Goal: Information Seeking & Learning: Learn about a topic

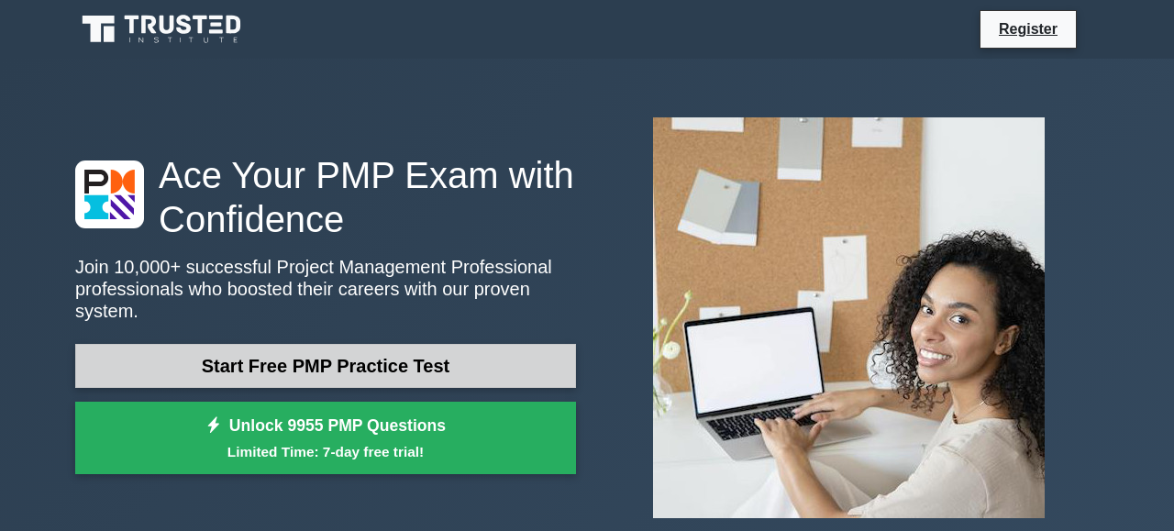
click at [363, 365] on link "Start Free PMP Practice Test" at bounding box center [325, 366] width 501 height 44
click at [253, 348] on link "Start Free PMP Practice Test" at bounding box center [325, 366] width 501 height 44
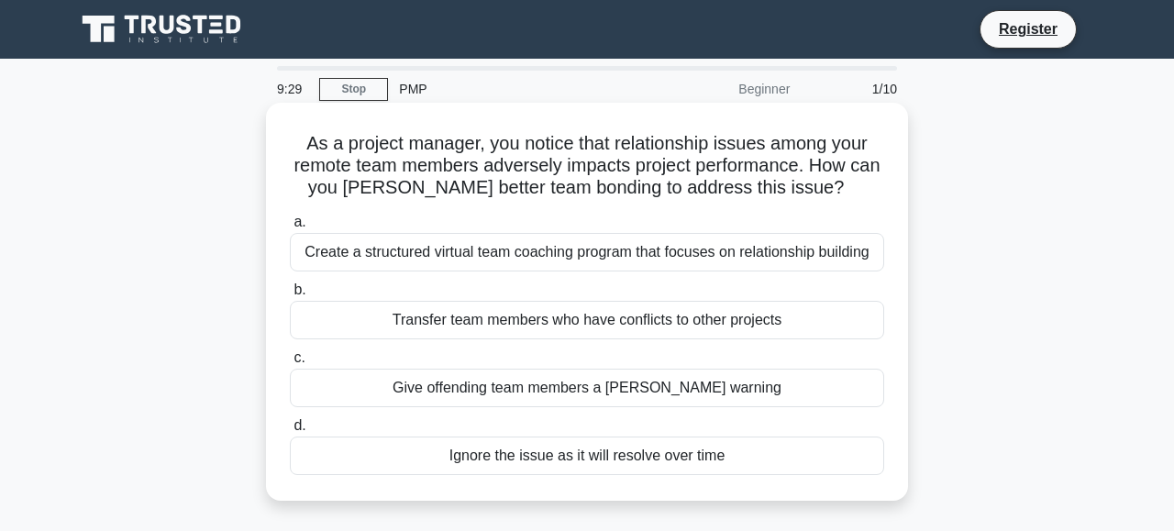
click at [492, 250] on div "Create a structured virtual team coaching program that focuses on relationship …" at bounding box center [587, 252] width 594 height 39
click at [290, 228] on input "a. Create a structured virtual team coaching program that focuses on relationsh…" at bounding box center [290, 222] width 0 height 12
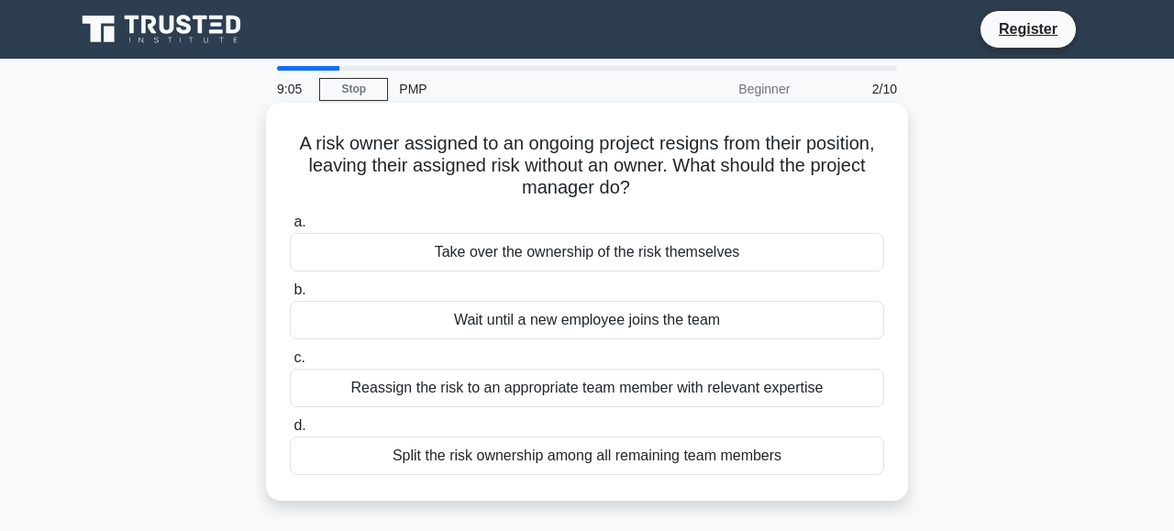
click at [614, 395] on div "Reassign the risk to an appropriate team member with relevant expertise" at bounding box center [587, 388] width 594 height 39
click at [290, 364] on input "c. Reassign the risk to an appropriate team member with relevant expertise" at bounding box center [290, 358] width 0 height 12
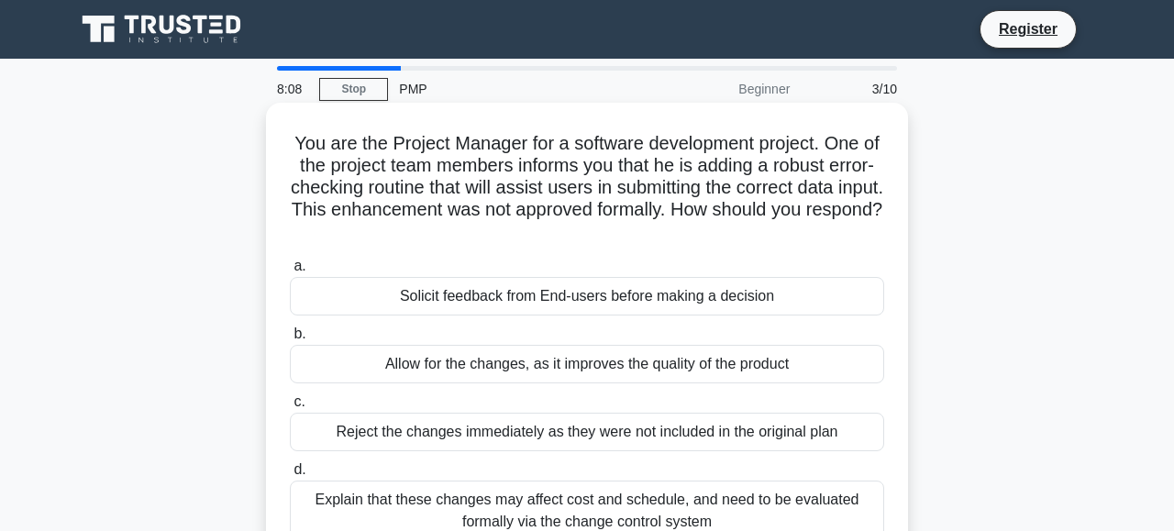
click at [551, 300] on div "Solicit feedback from End-users before making a decision" at bounding box center [587, 296] width 594 height 39
click at [290, 272] on input "a. Solicit feedback from End-users before making a decision" at bounding box center [290, 266] width 0 height 12
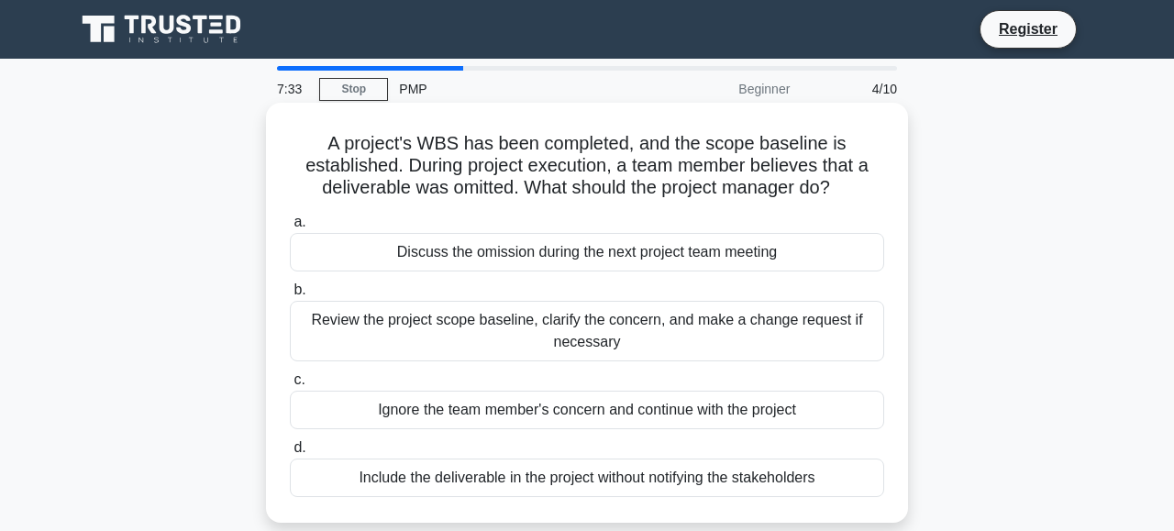
click at [553, 329] on div "Review the project scope baseline, clarify the concern, and make a change reque…" at bounding box center [587, 331] width 594 height 61
click at [290, 296] on input "b. Review the project scope baseline, clarify the concern, and make a change re…" at bounding box center [290, 290] width 0 height 12
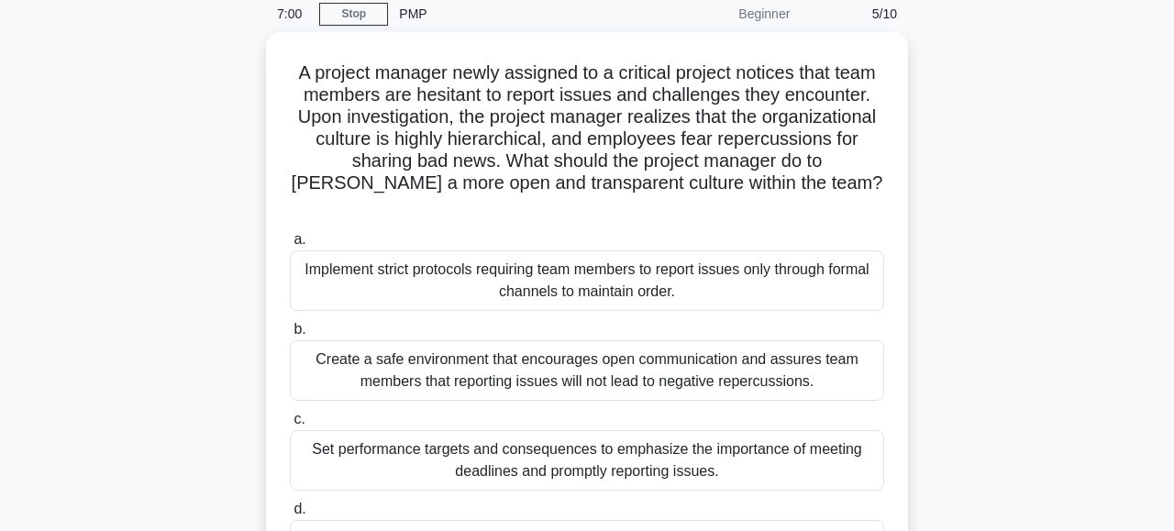
scroll to position [80, 0]
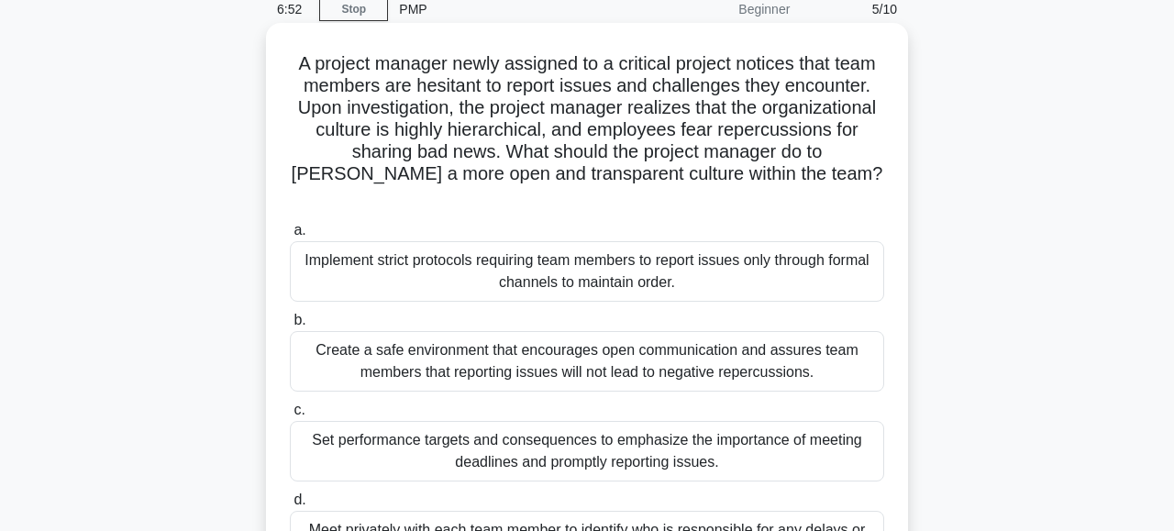
click at [698, 341] on div "Create a safe environment that encourages open communication and assures team m…" at bounding box center [587, 361] width 594 height 61
click at [290, 326] on input "b. Create a safe environment that encourages open communication and assures tea…" at bounding box center [290, 321] width 0 height 12
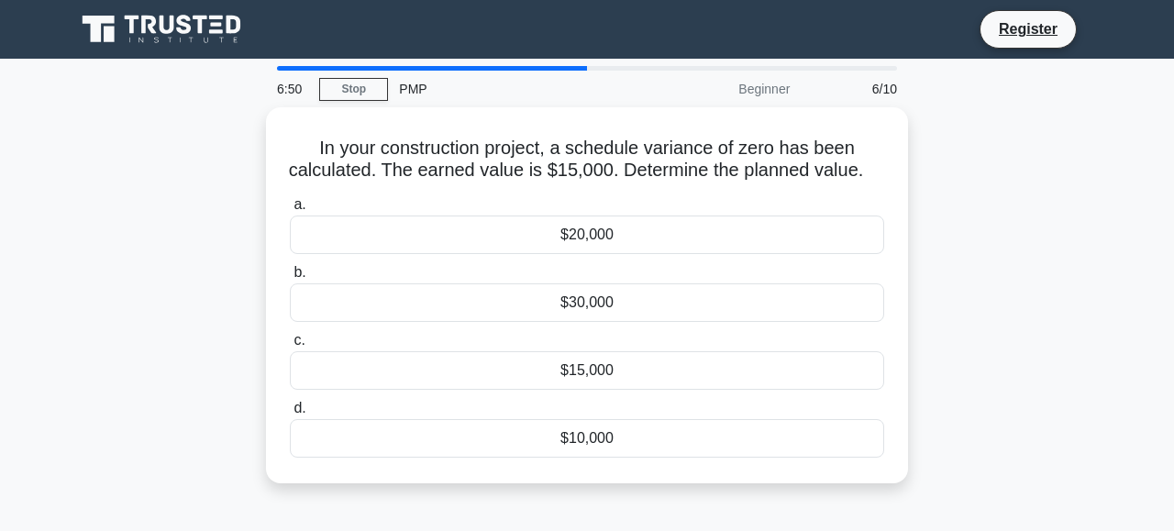
scroll to position [0, 0]
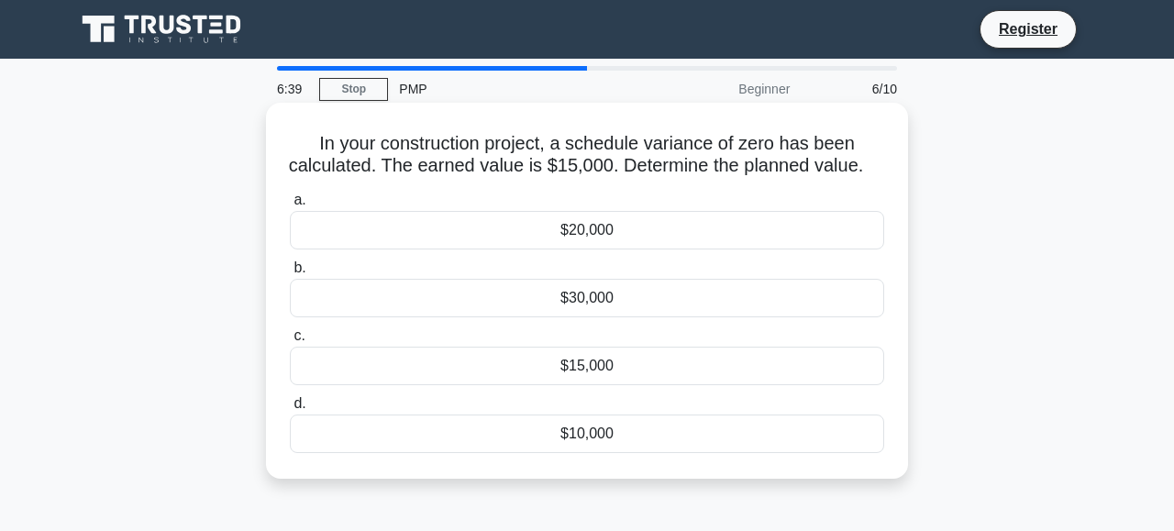
click at [590, 378] on div "$15,000" at bounding box center [587, 366] width 594 height 39
click at [290, 342] on input "c. $15,000" at bounding box center [290, 336] width 0 height 12
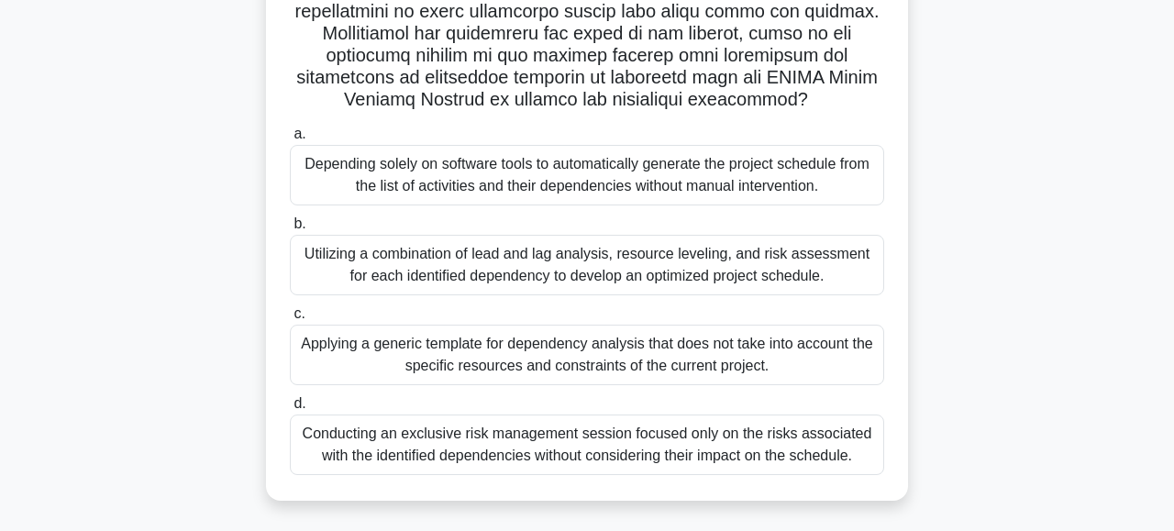
scroll to position [380, 0]
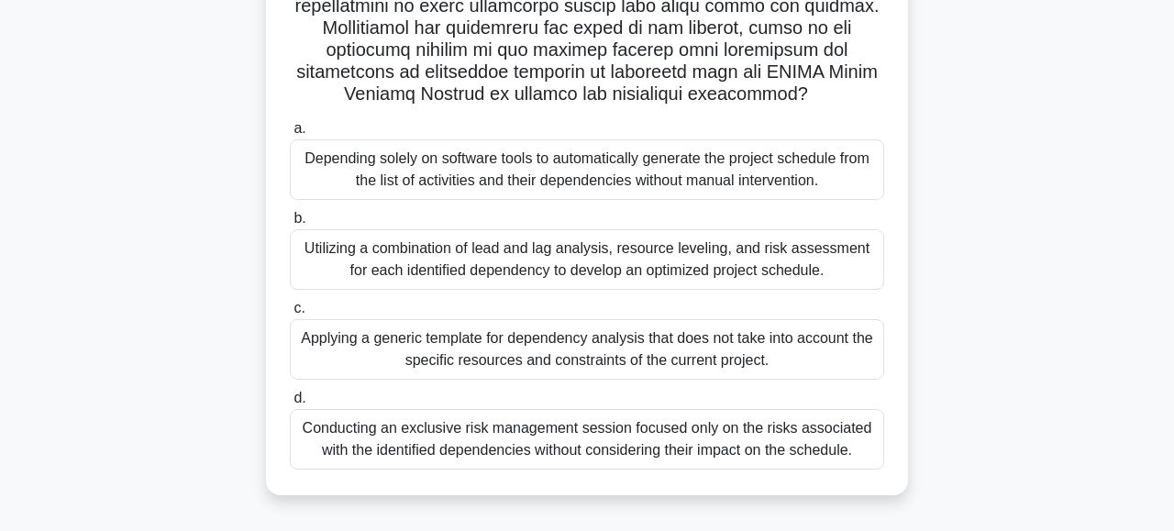
click at [526, 260] on div "Utilizing a combination of lead and lag analysis, resource leveling, and risk a…" at bounding box center [587, 259] width 594 height 61
click at [290, 225] on input "b. Utilizing a combination of lead and lag analysis, resource leveling, and ris…" at bounding box center [290, 219] width 0 height 12
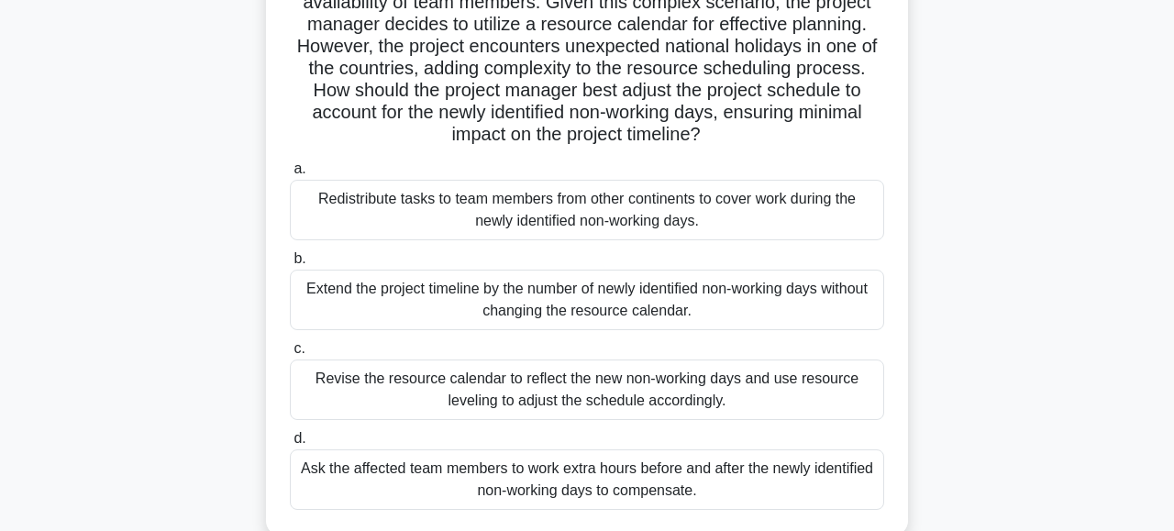
scroll to position [347, 0]
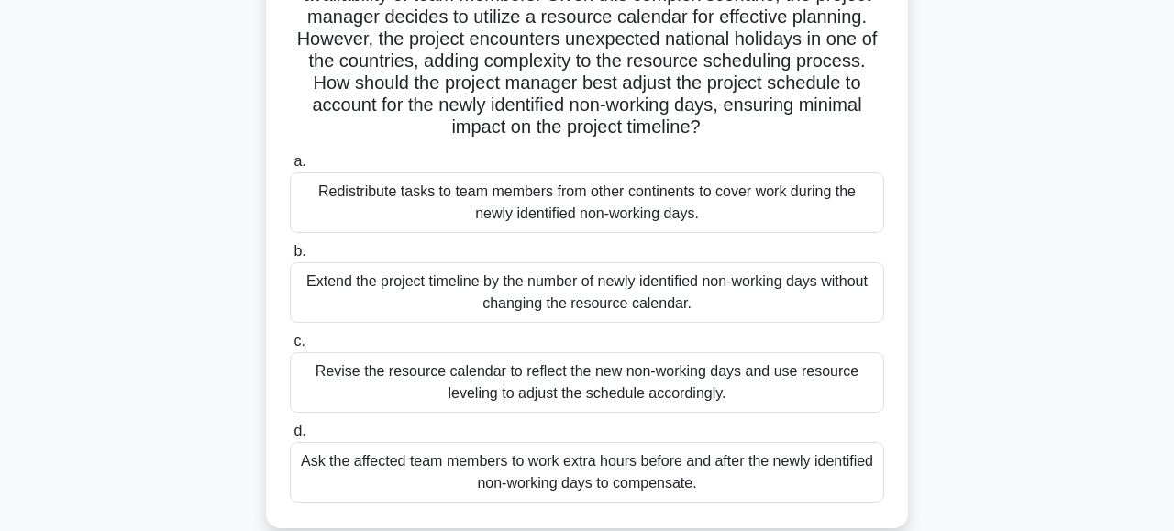
click at [551, 362] on div "Revise the resource calendar to reflect the new non-working days and use resour…" at bounding box center [587, 382] width 594 height 61
click at [290, 348] on input "c. Revise the resource calendar to reflect the new non-working days and use res…" at bounding box center [290, 342] width 0 height 12
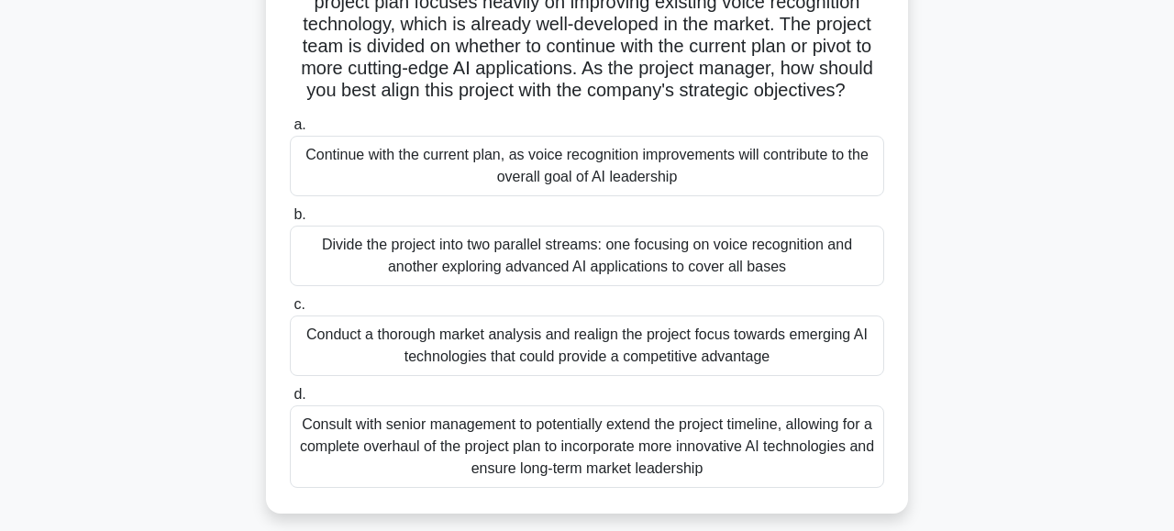
scroll to position [213, 0]
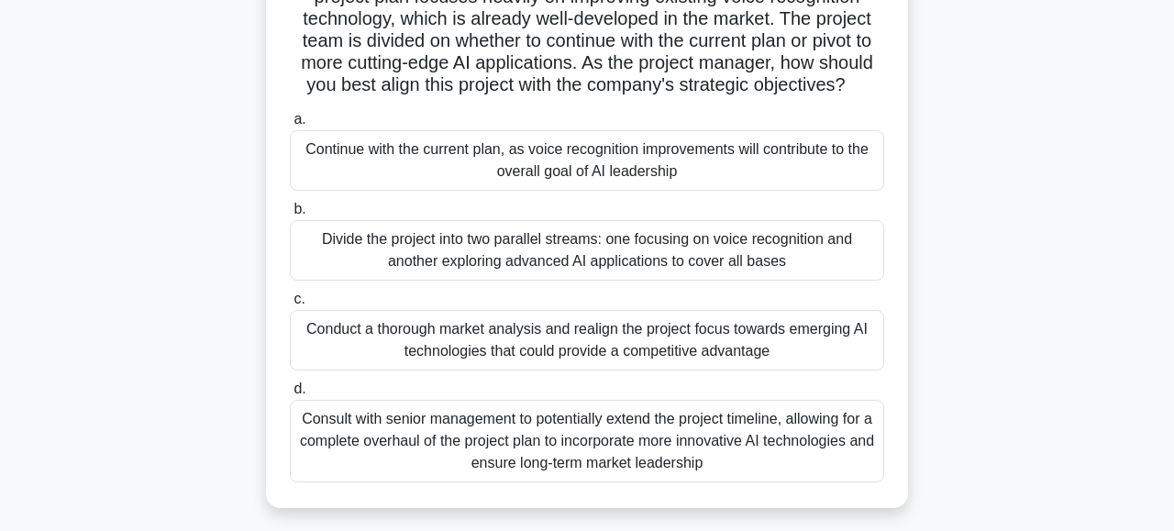
click at [673, 344] on div "Conduct a thorough market analysis and realign the project focus towards emergi…" at bounding box center [587, 340] width 594 height 61
click at [290, 305] on input "c. Conduct a thorough market analysis and realign the project focus towards eme…" at bounding box center [290, 299] width 0 height 12
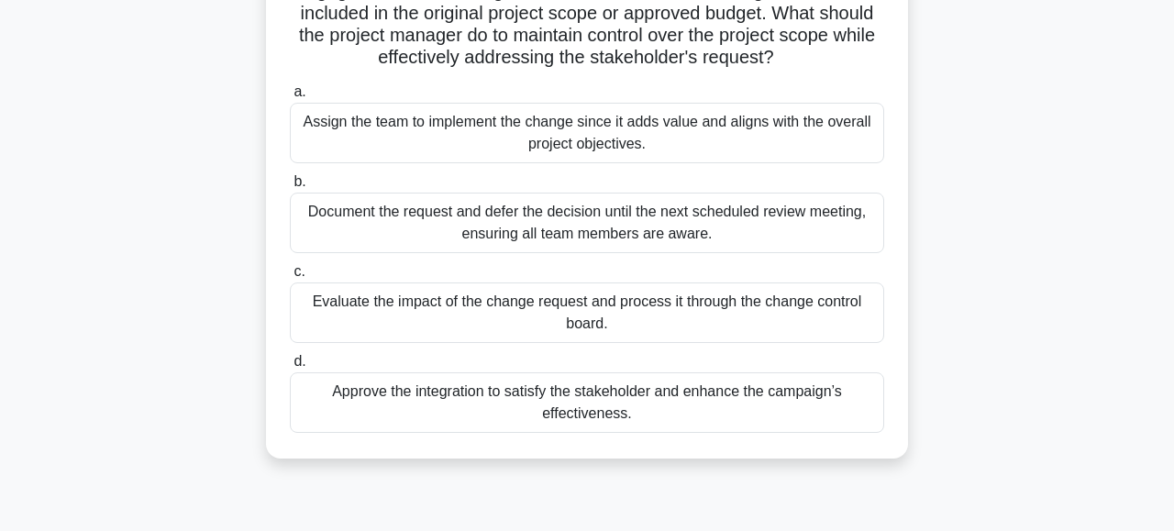
scroll to position [218, 0]
click at [762, 305] on div "Evaluate the impact of the change request and process it through the change con…" at bounding box center [587, 312] width 594 height 61
click at [290, 278] on input "c. Evaluate the impact of the change request and process it through the change …" at bounding box center [290, 272] width 0 height 12
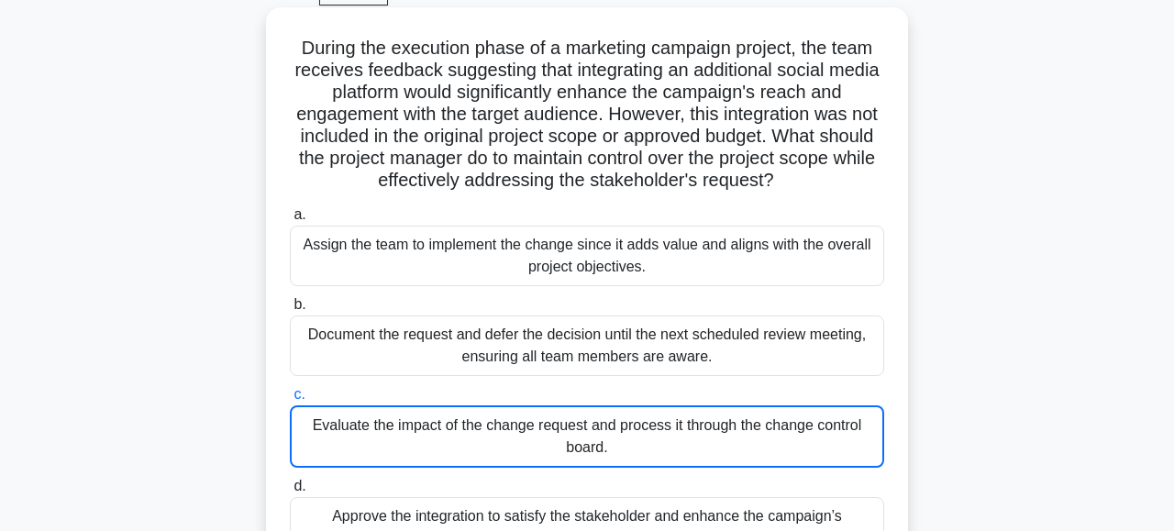
scroll to position [114, 0]
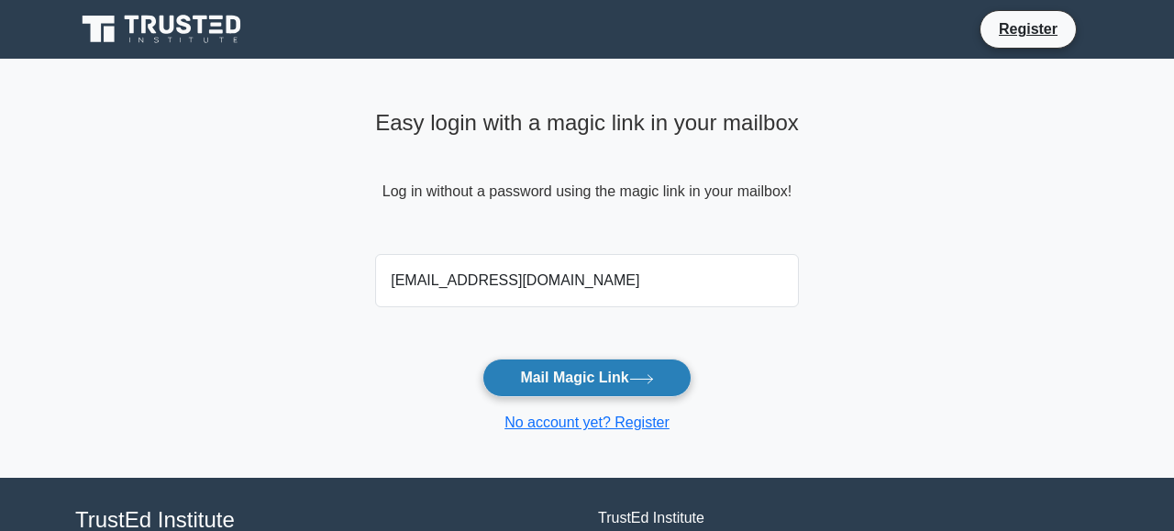
type input "[EMAIL_ADDRESS][DOMAIN_NAME]"
click at [591, 370] on button "Mail Magic Link" at bounding box center [586, 378] width 208 height 39
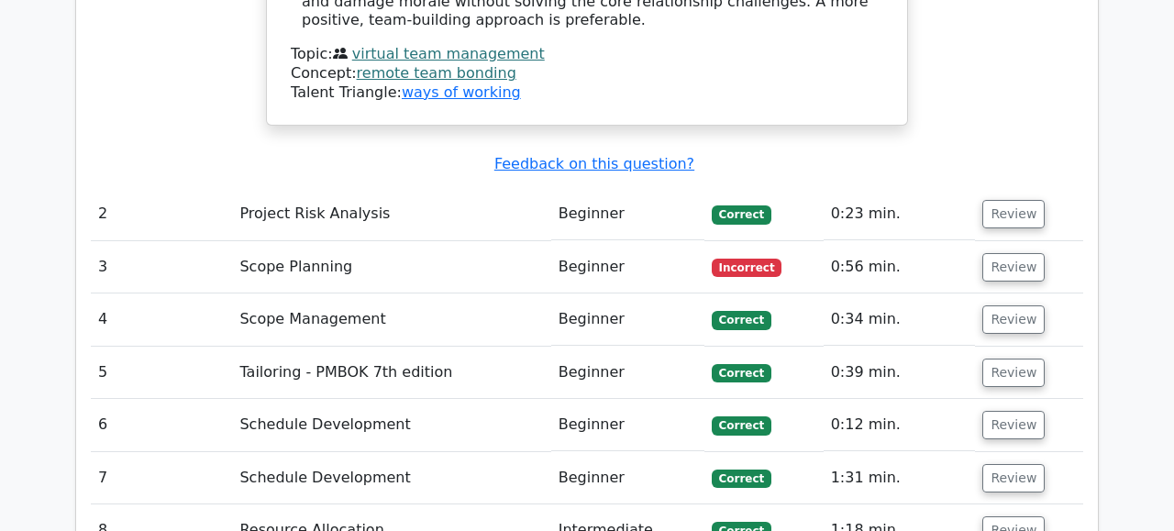
scroll to position [2470, 0]
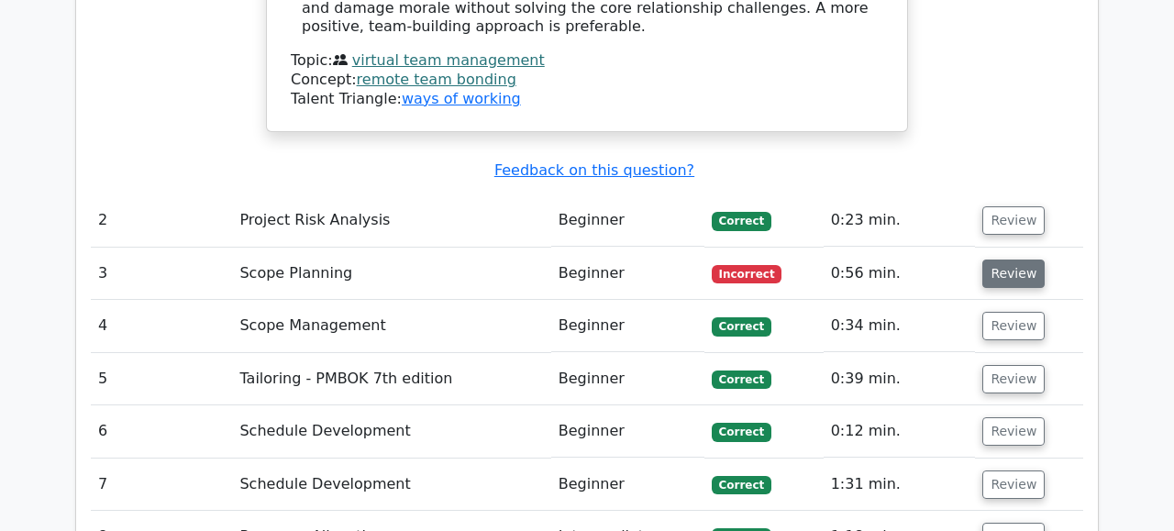
click at [1003, 259] on button "Review" at bounding box center [1013, 273] width 62 height 28
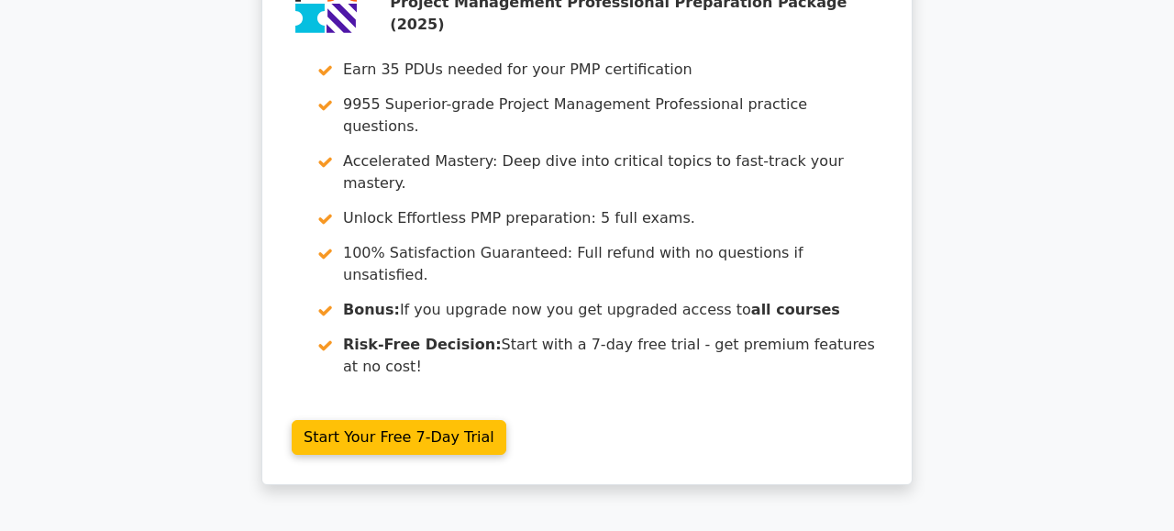
scroll to position [4193, 0]
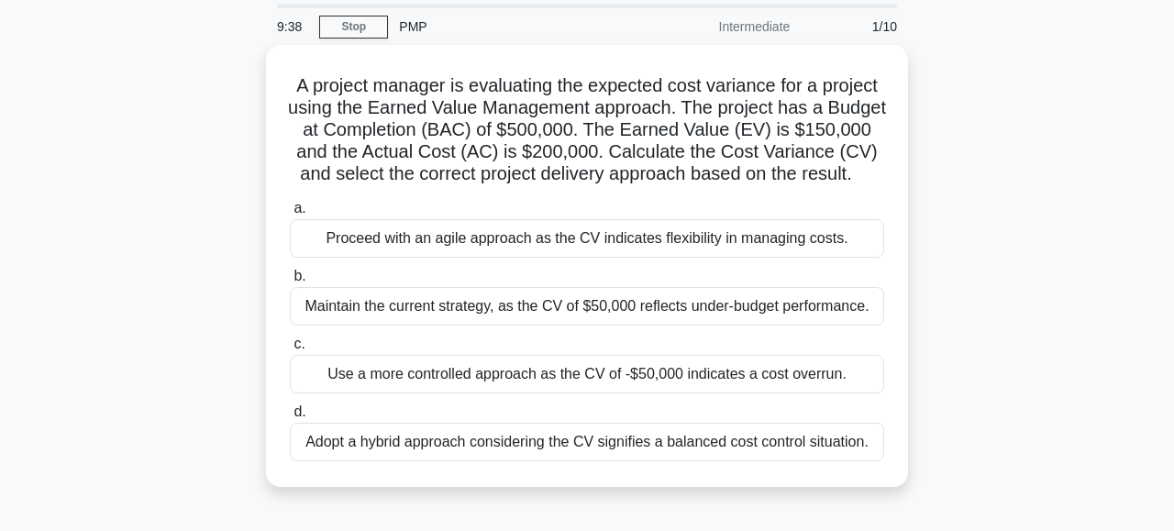
scroll to position [61, 0]
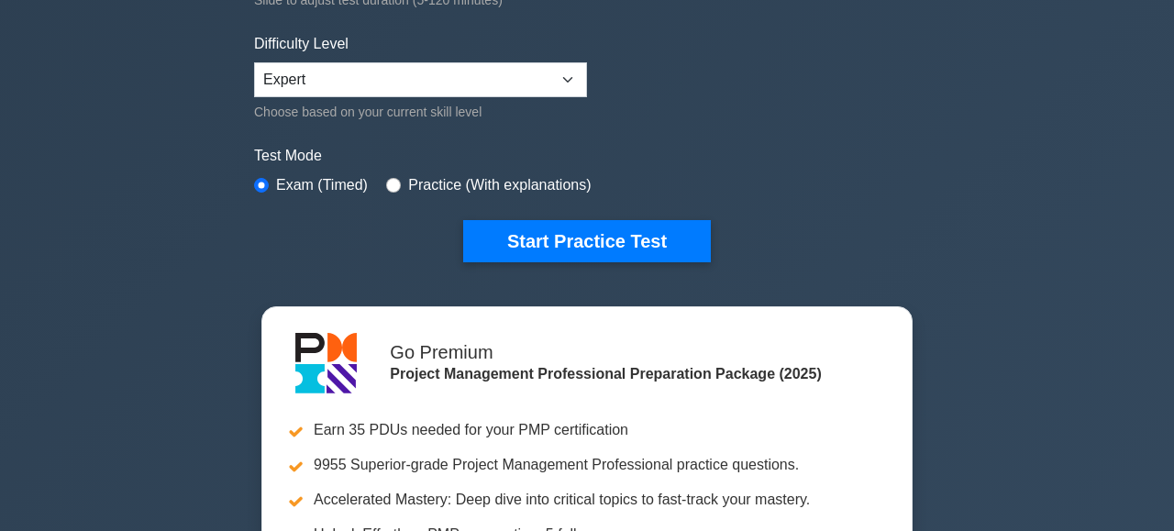
scroll to position [425, 0]
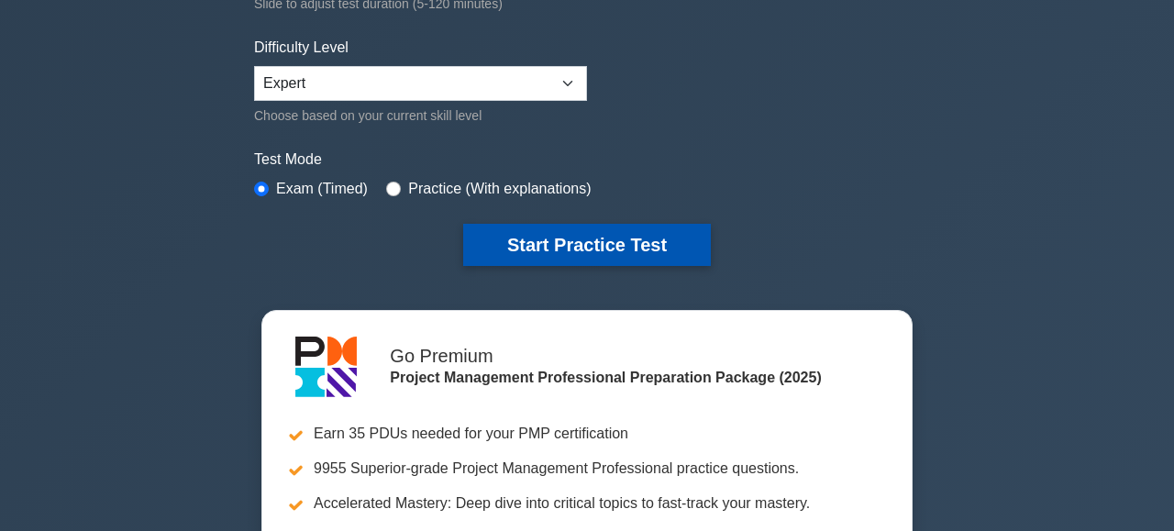
click at [573, 249] on button "Start Practice Test" at bounding box center [587, 245] width 248 height 42
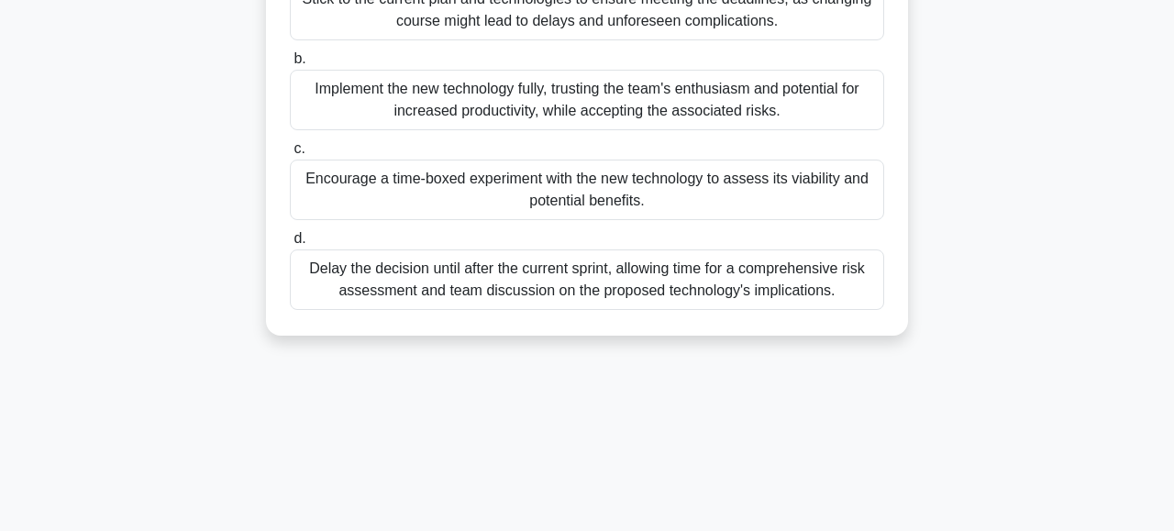
scroll to position [326, 0]
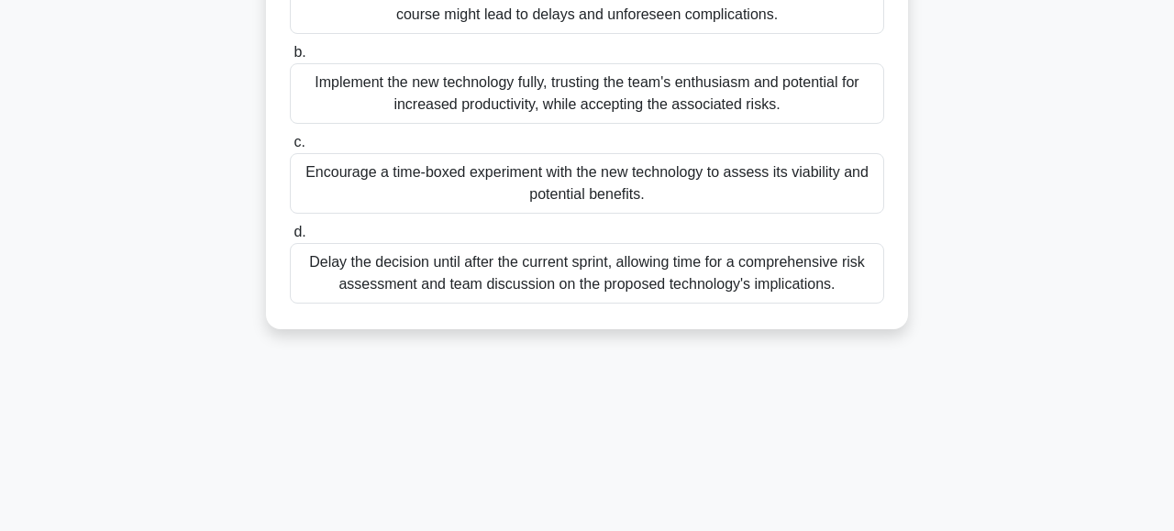
click at [541, 211] on div "Encourage a time-boxed experiment with the new technology to assess its viabili…" at bounding box center [587, 183] width 594 height 61
click at [290, 149] on input "c. Encourage a time-boxed experiment with the new technology to assess its viab…" at bounding box center [290, 143] width 0 height 12
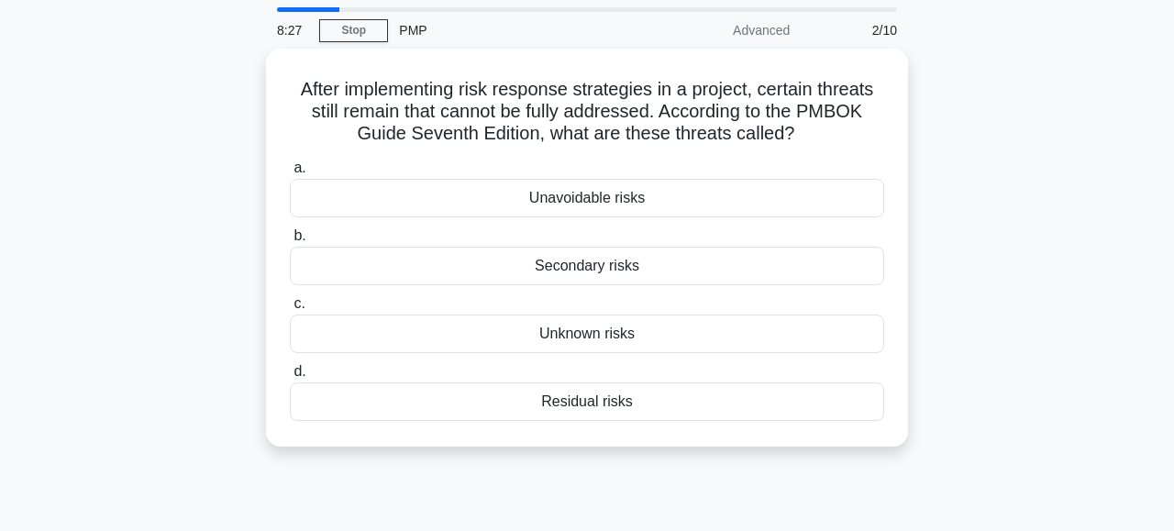
scroll to position [61, 0]
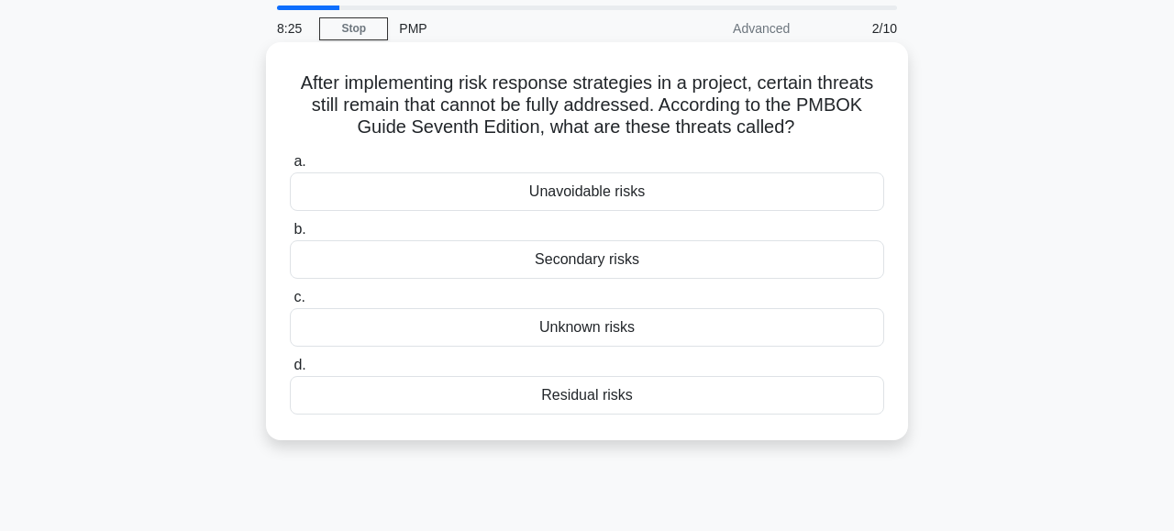
click at [619, 218] on div "a. Unavoidable risks b. Secondary risks c. d." at bounding box center [587, 282] width 616 height 271
click at [639, 196] on div "Unavoidable risks" at bounding box center [587, 191] width 594 height 39
click at [290, 168] on input "a. Unavoidable risks" at bounding box center [290, 162] width 0 height 12
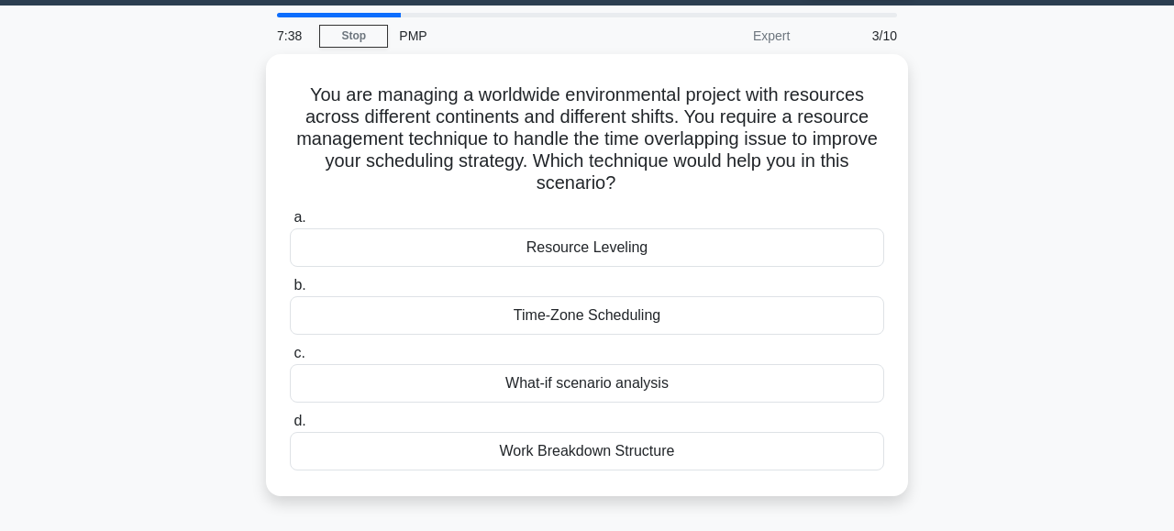
scroll to position [53, 0]
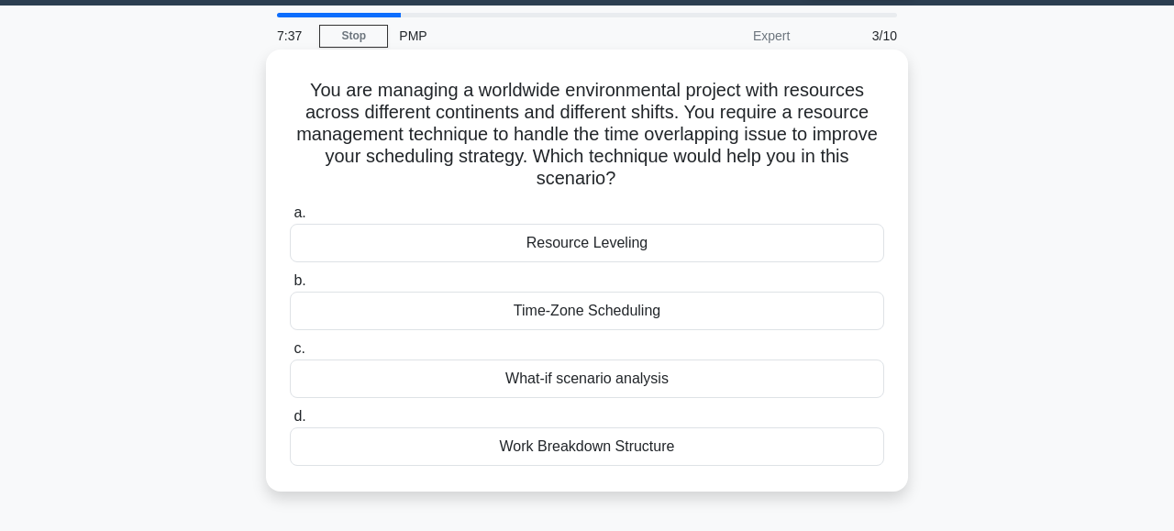
click at [683, 318] on div "Time-Zone Scheduling" at bounding box center [587, 311] width 594 height 39
click at [290, 287] on input "b. Time-Zone Scheduling" at bounding box center [290, 281] width 0 height 12
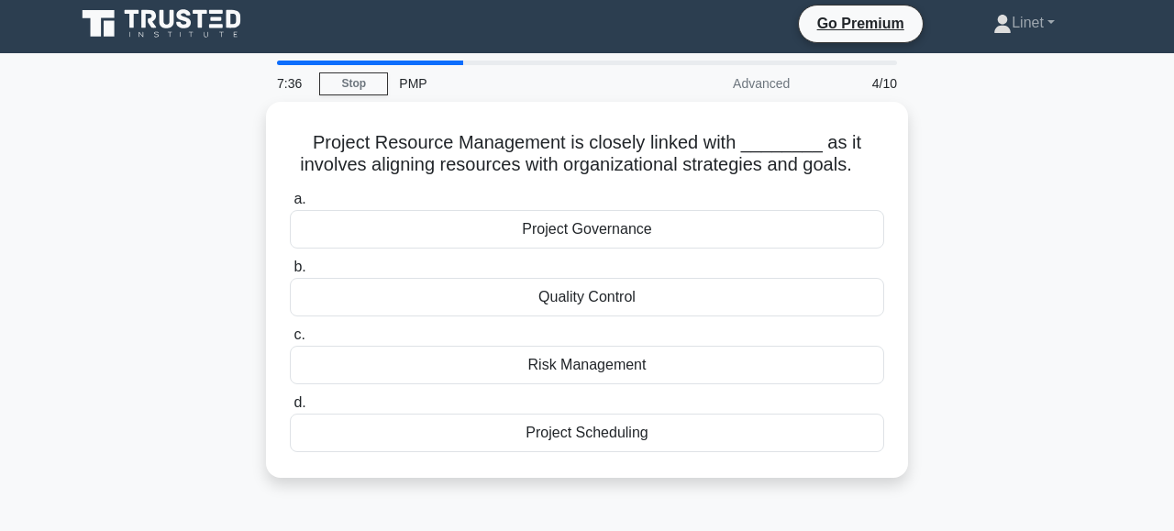
scroll to position [1, 0]
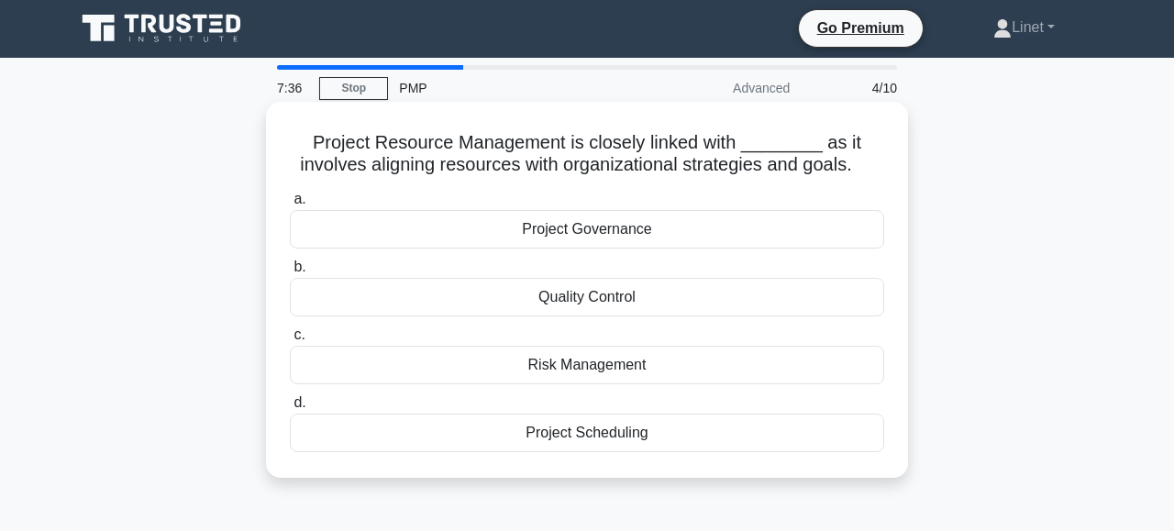
click at [806, 294] on div "Quality Control" at bounding box center [587, 297] width 594 height 39
click at [290, 273] on input "b. Quality Control" at bounding box center [290, 267] width 0 height 12
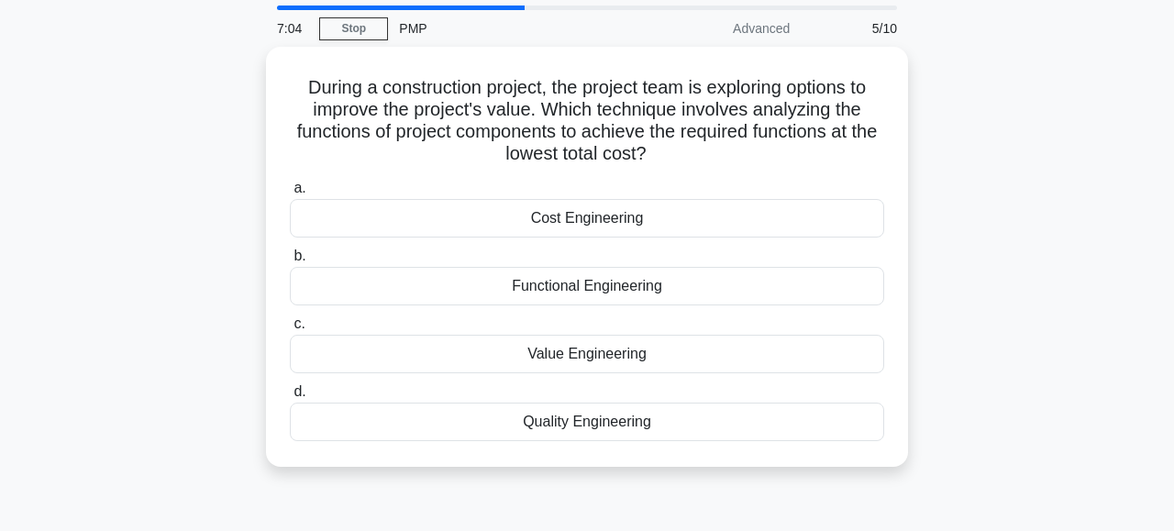
scroll to position [67, 0]
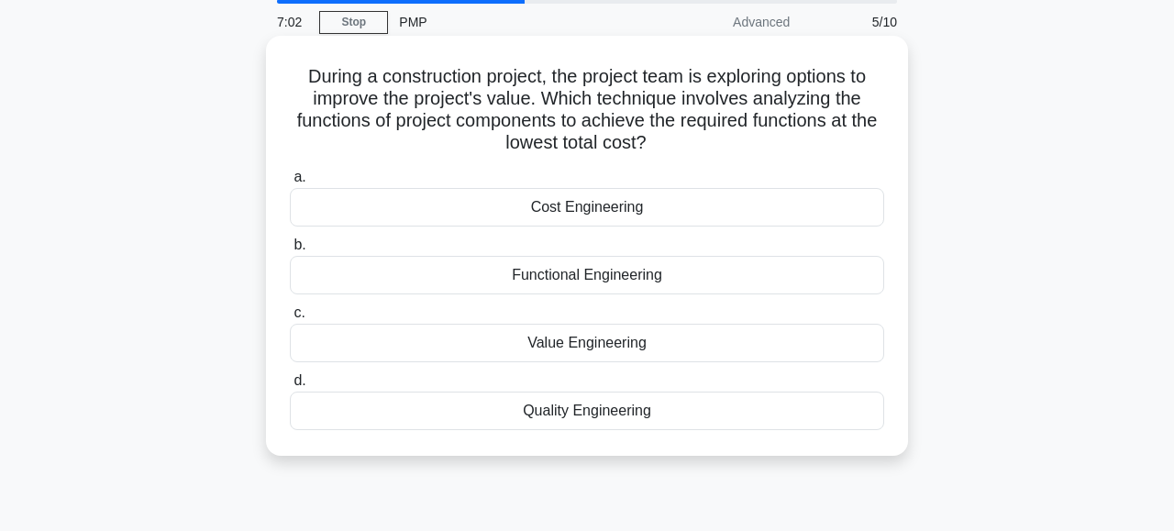
click at [616, 345] on div "Value Engineering" at bounding box center [587, 343] width 594 height 39
click at [290, 319] on input "c. Value Engineering" at bounding box center [290, 313] width 0 height 12
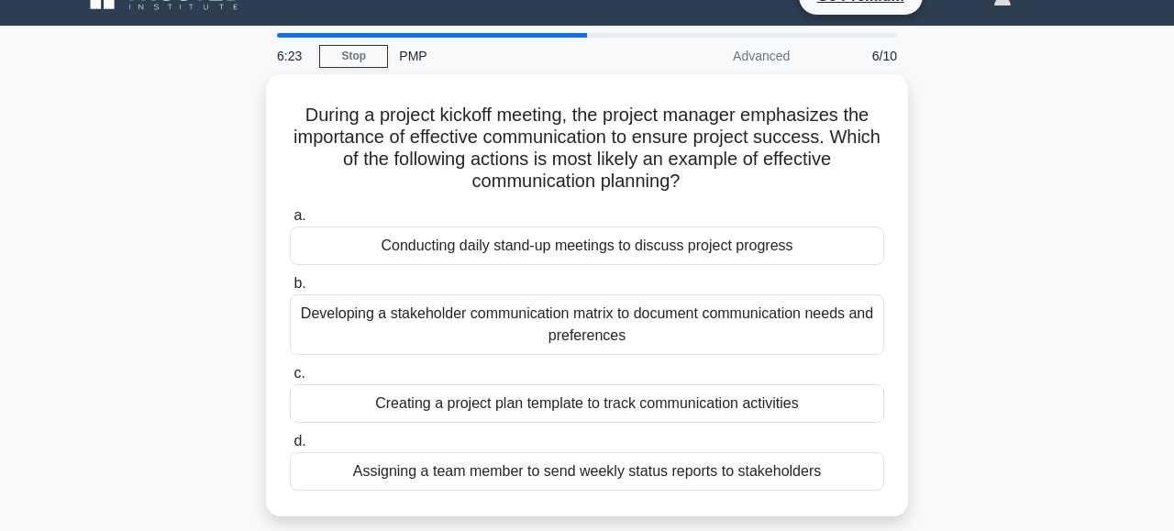
scroll to position [29, 0]
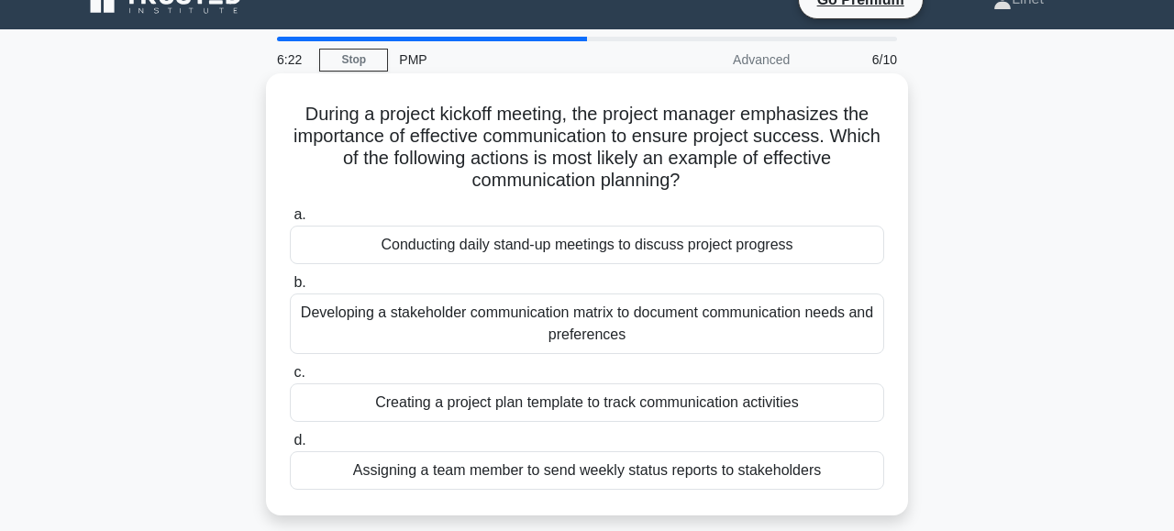
click at [725, 250] on div "Conducting daily stand-up meetings to discuss project progress" at bounding box center [587, 245] width 594 height 39
click at [290, 221] on input "a. Conducting daily stand-up meetings to discuss project progress" at bounding box center [290, 215] width 0 height 12
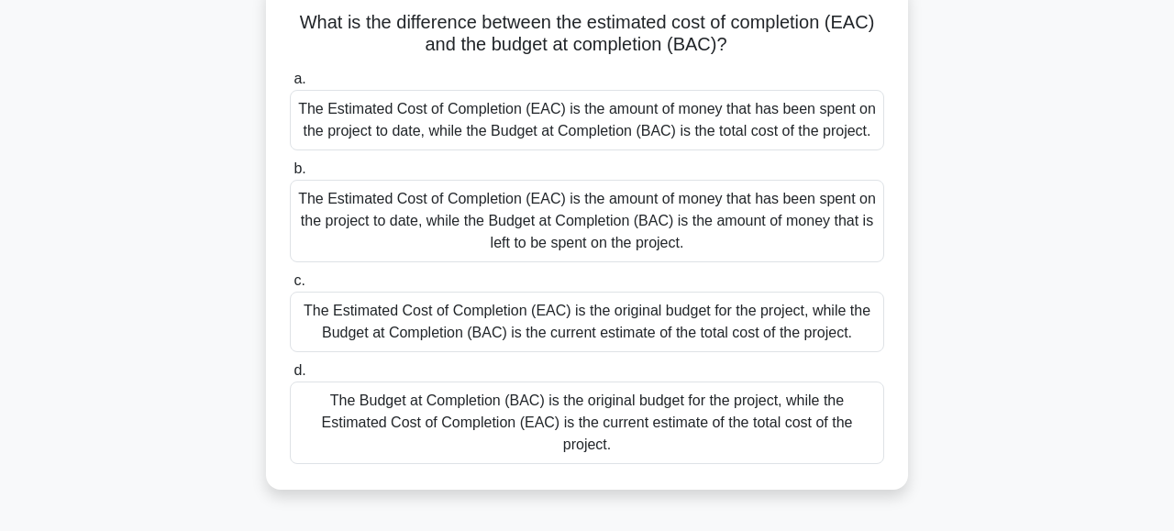
scroll to position [127, 0]
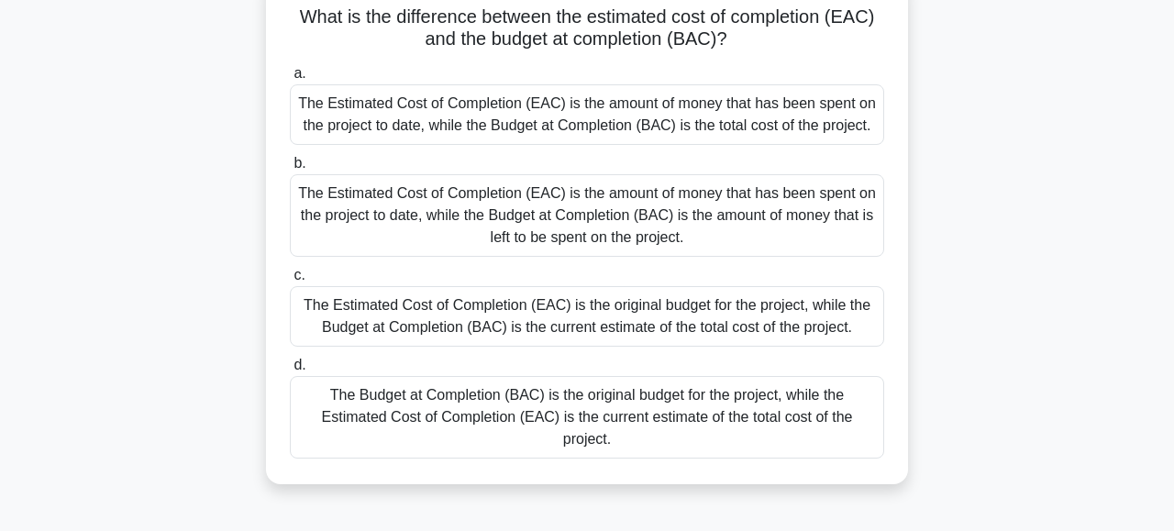
click at [779, 417] on div "The Budget at Completion (BAC) is the original budget for the project, while th…" at bounding box center [587, 417] width 594 height 83
click at [290, 371] on input "d. The Budget at Completion (BAC) is the original budget for the project, while…" at bounding box center [290, 365] width 0 height 12
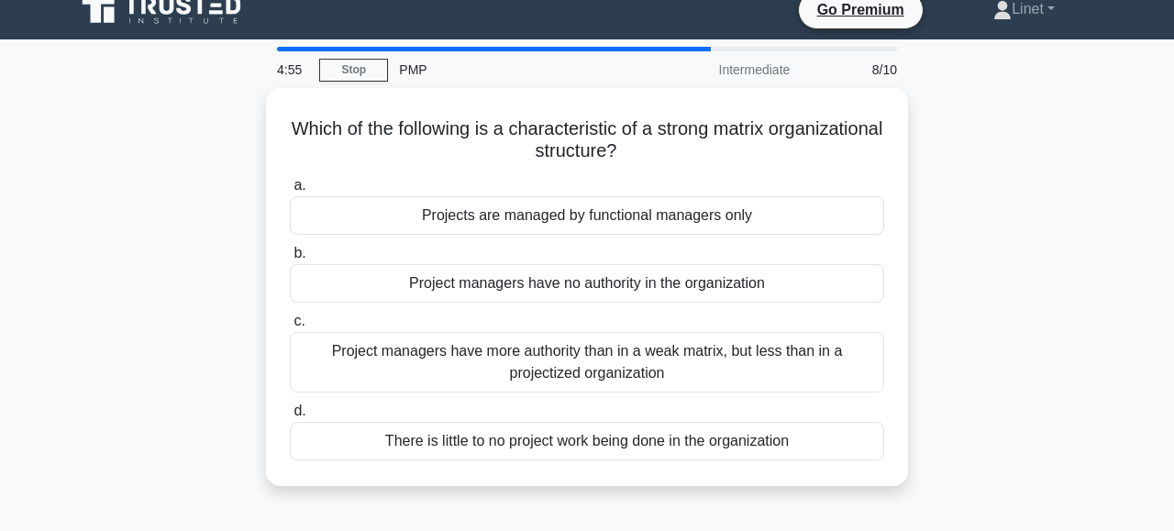
scroll to position [21, 0]
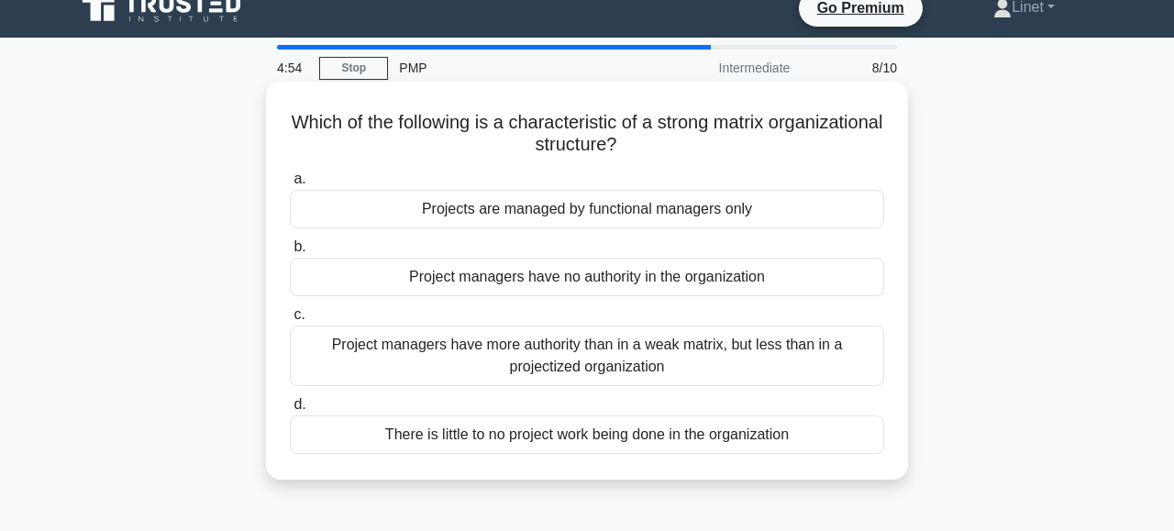
click at [806, 353] on div "Project managers have more authority than in a weak matrix, but less than in a …" at bounding box center [587, 356] width 594 height 61
click at [290, 321] on input "c. Project managers have more authority than in a weak matrix, but less than in…" at bounding box center [290, 315] width 0 height 12
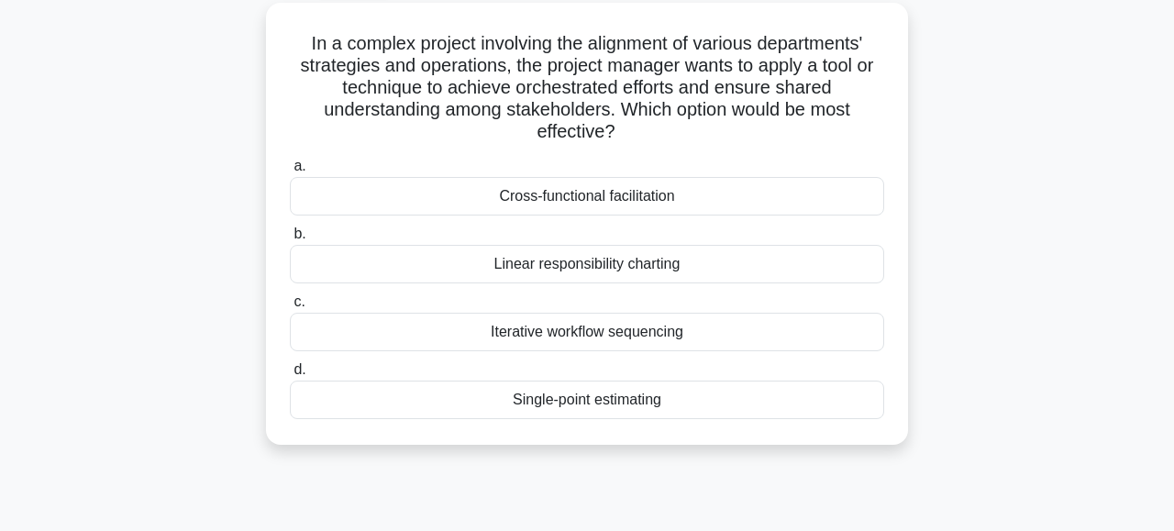
scroll to position [104, 0]
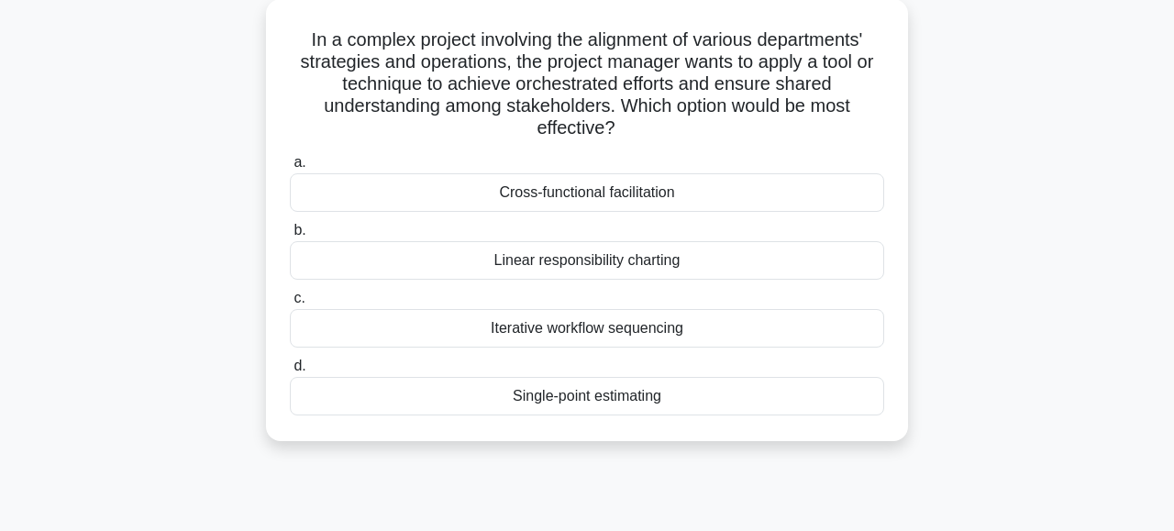
click at [630, 192] on div "Cross-functional facilitation" at bounding box center [587, 192] width 594 height 39
click at [290, 169] on input "a. Cross-functional facilitation" at bounding box center [290, 163] width 0 height 12
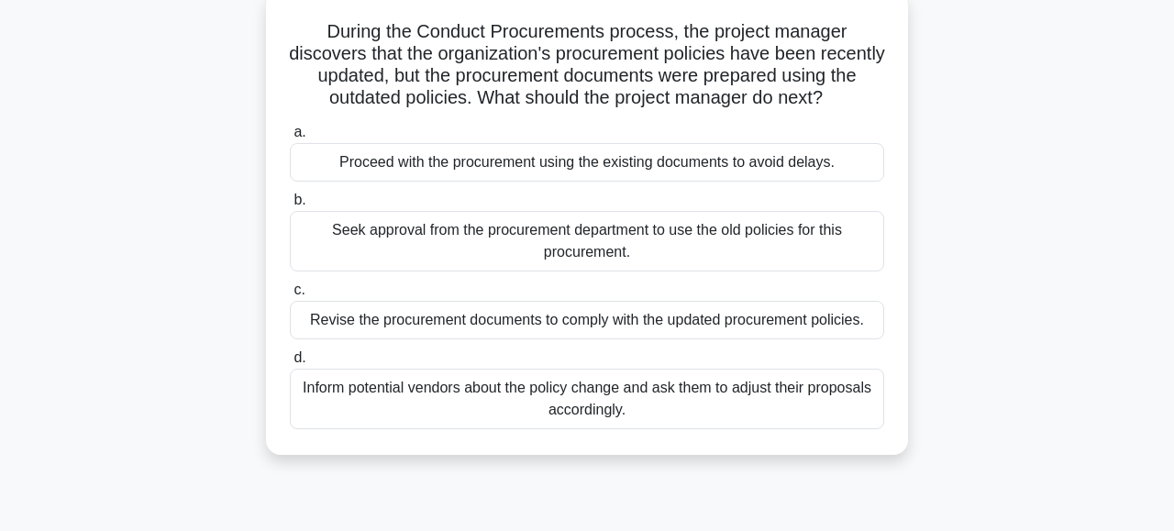
scroll to position [118, 0]
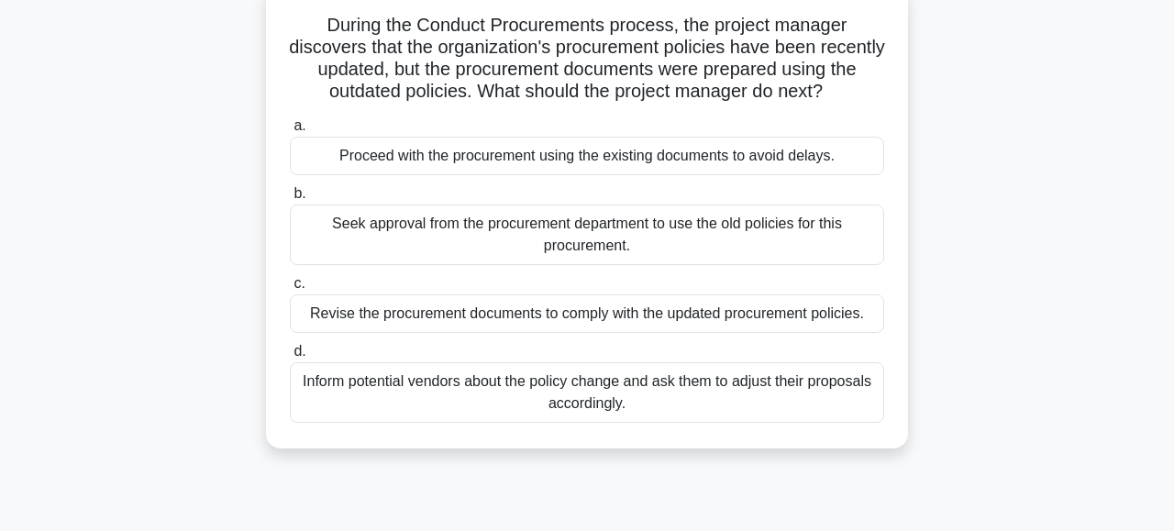
click at [815, 321] on div "Revise the procurement documents to comply with the updated procurement policie…" at bounding box center [587, 313] width 594 height 39
click at [290, 290] on input "c. Revise the procurement documents to comply with the updated procurement poli…" at bounding box center [290, 284] width 0 height 12
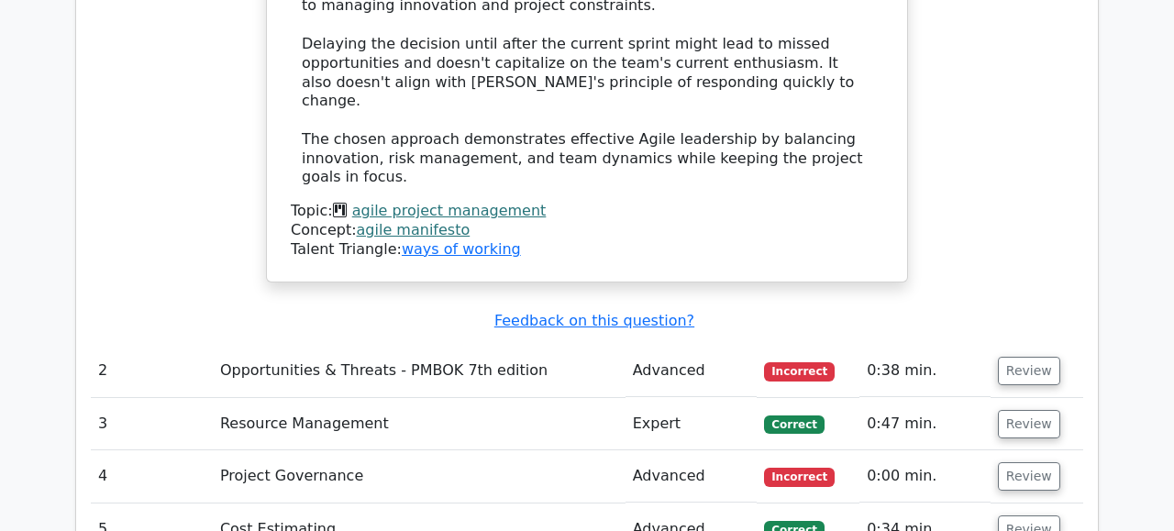
scroll to position [2802, 0]
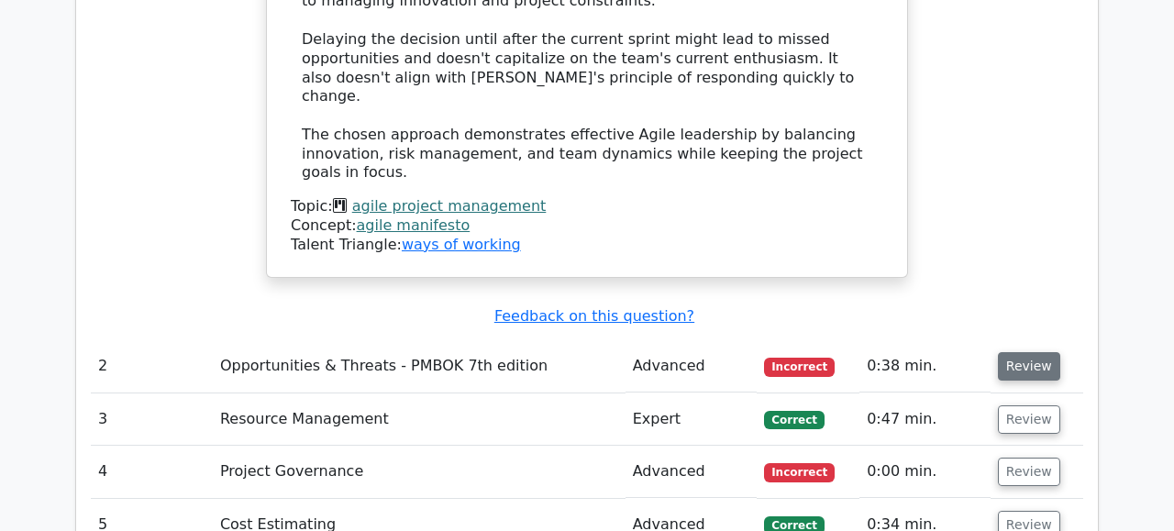
click at [1034, 352] on button "Review" at bounding box center [1029, 366] width 62 height 28
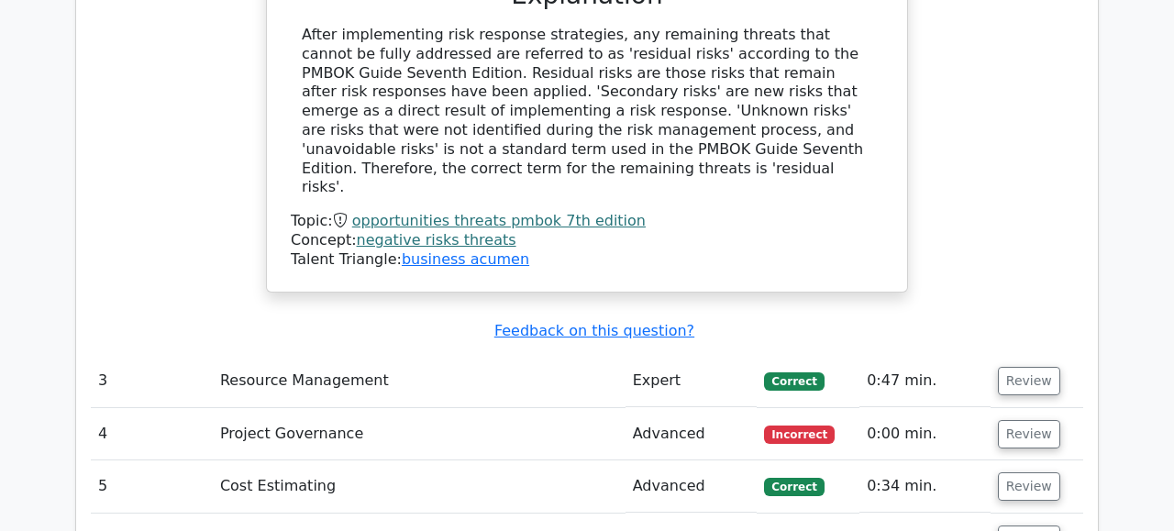
scroll to position [3607, 0]
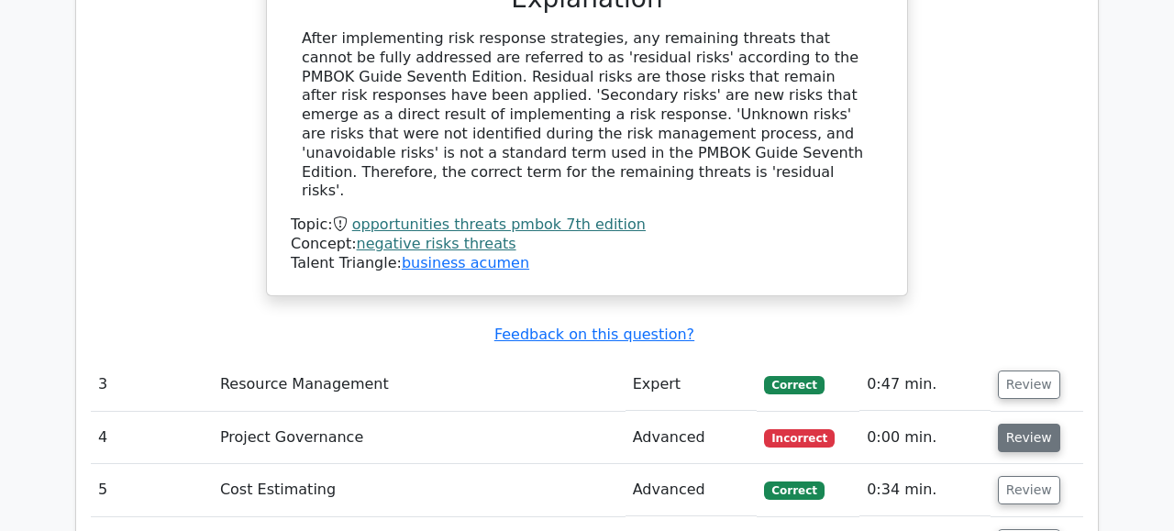
click at [1022, 424] on button "Review" at bounding box center [1029, 438] width 62 height 28
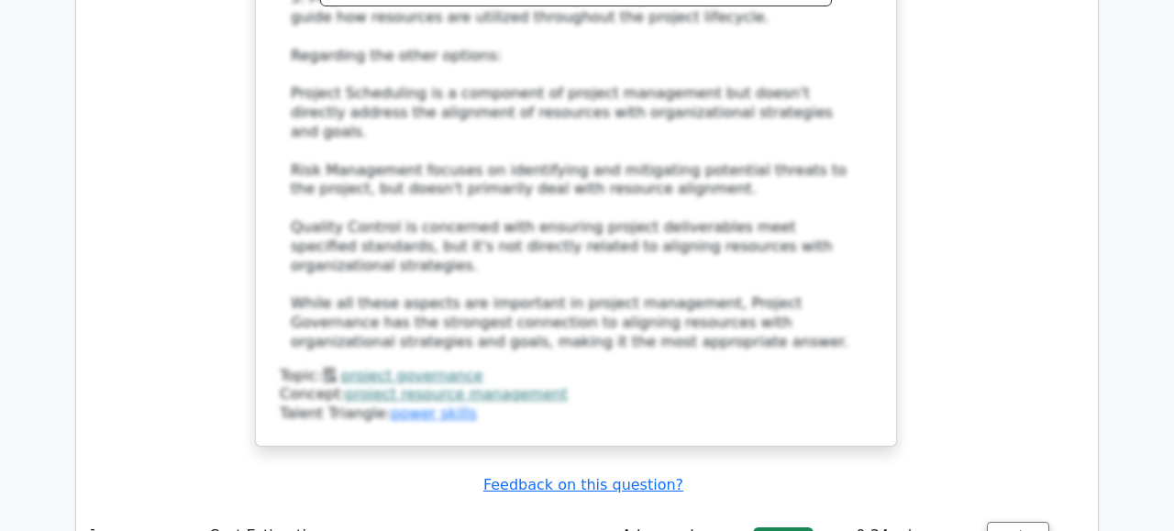
scroll to position [4673, 0]
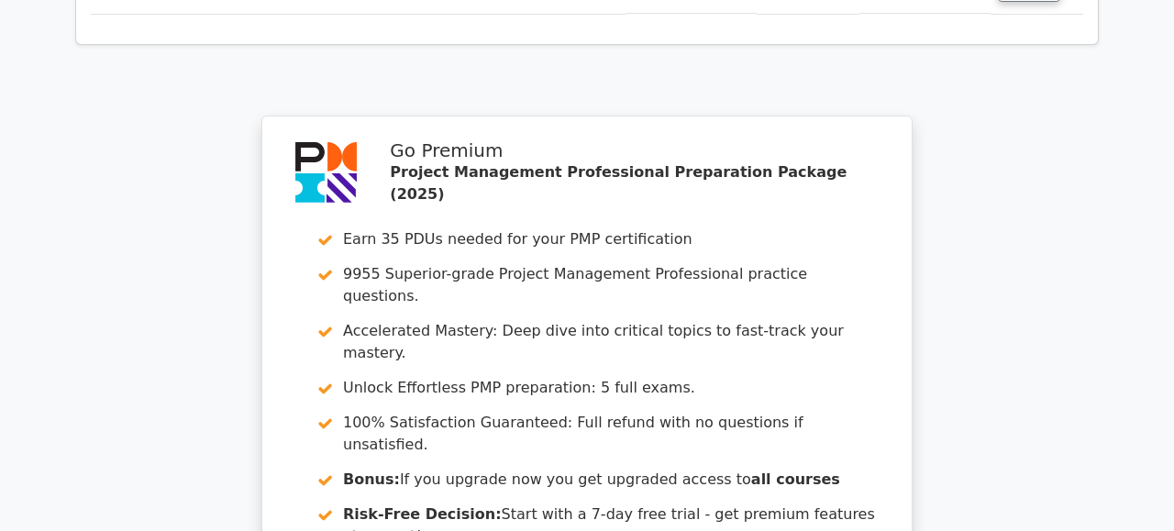
scroll to position [6465, 0]
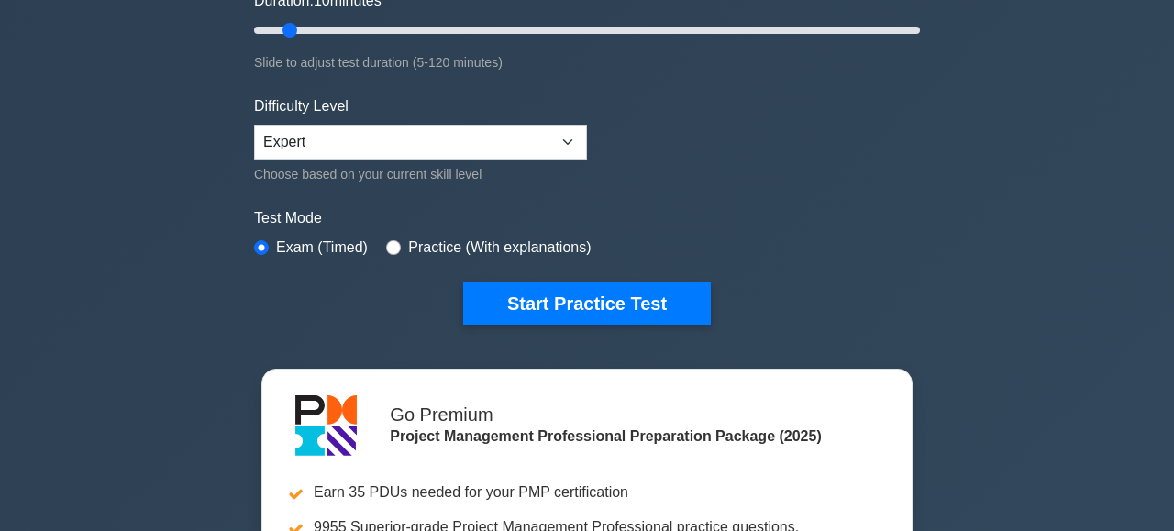
scroll to position [361, 0]
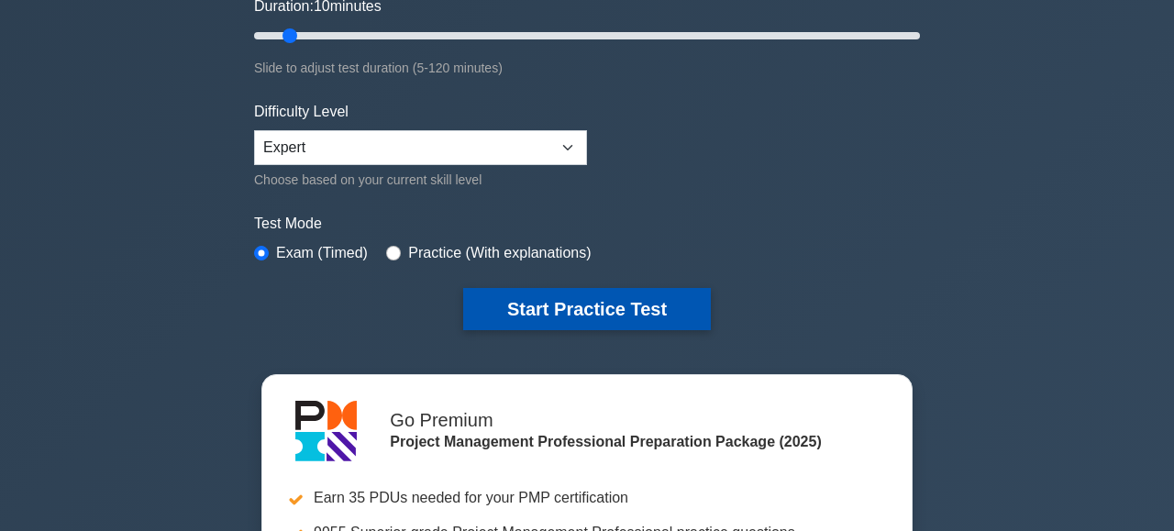
click at [622, 315] on button "Start Practice Test" at bounding box center [587, 309] width 248 height 42
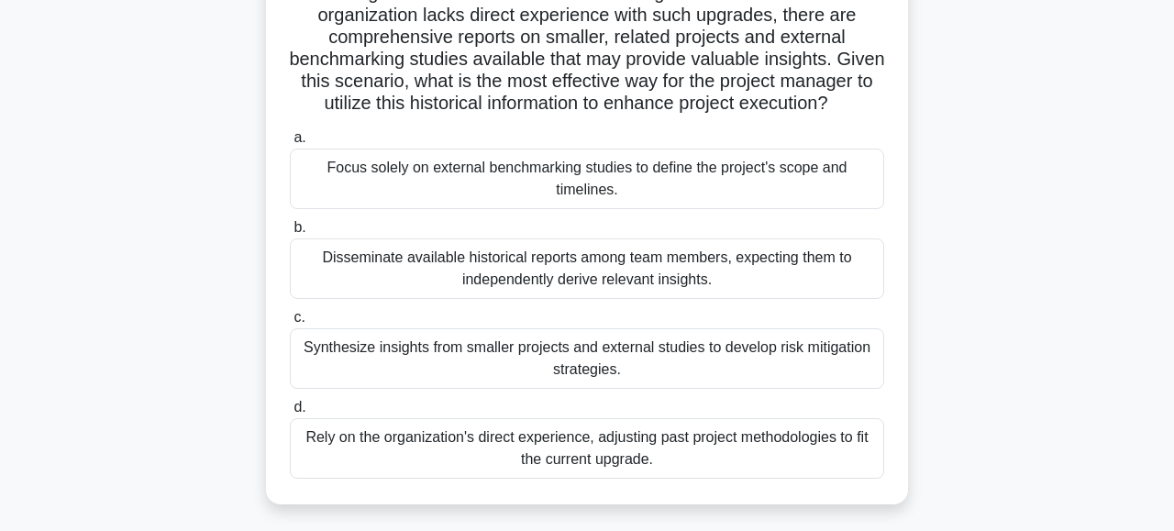
scroll to position [251, 0]
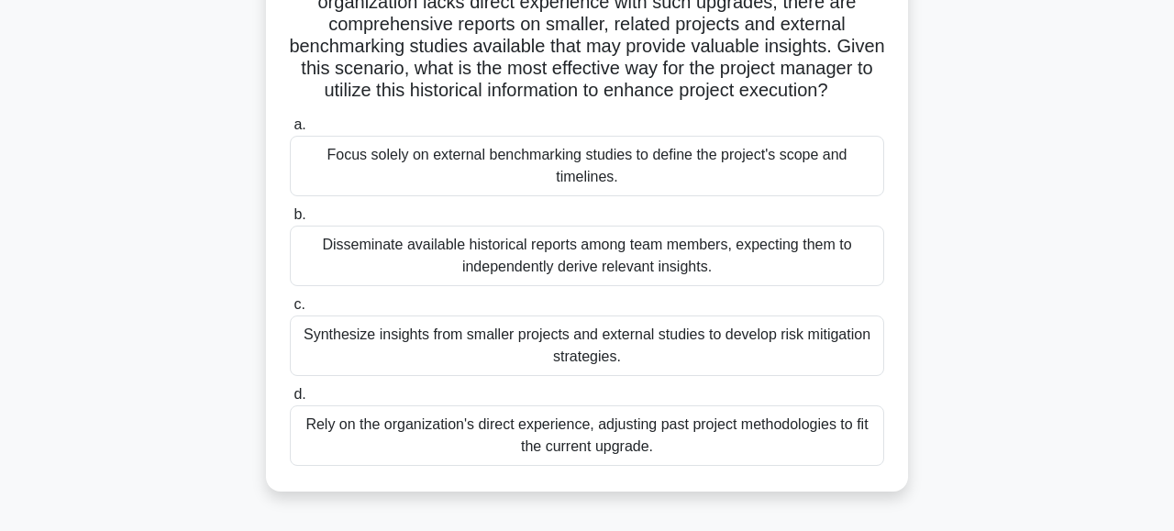
click at [760, 339] on div "Synthesize insights from smaller projects and external studies to develop risk …" at bounding box center [587, 345] width 594 height 61
click at [290, 311] on input "c. Synthesize insights from smaller projects and external studies to develop ri…" at bounding box center [290, 305] width 0 height 12
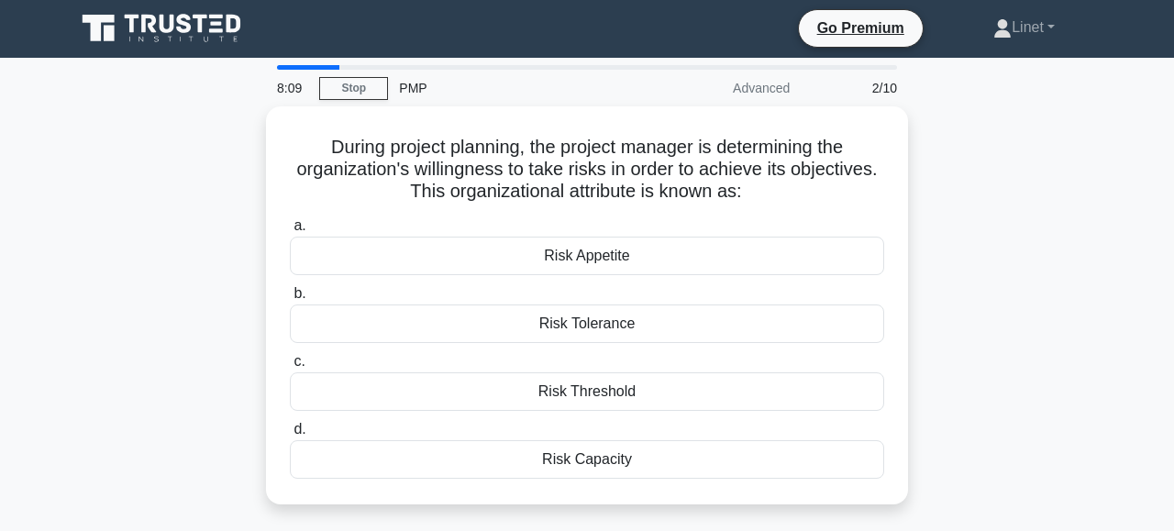
scroll to position [0, 0]
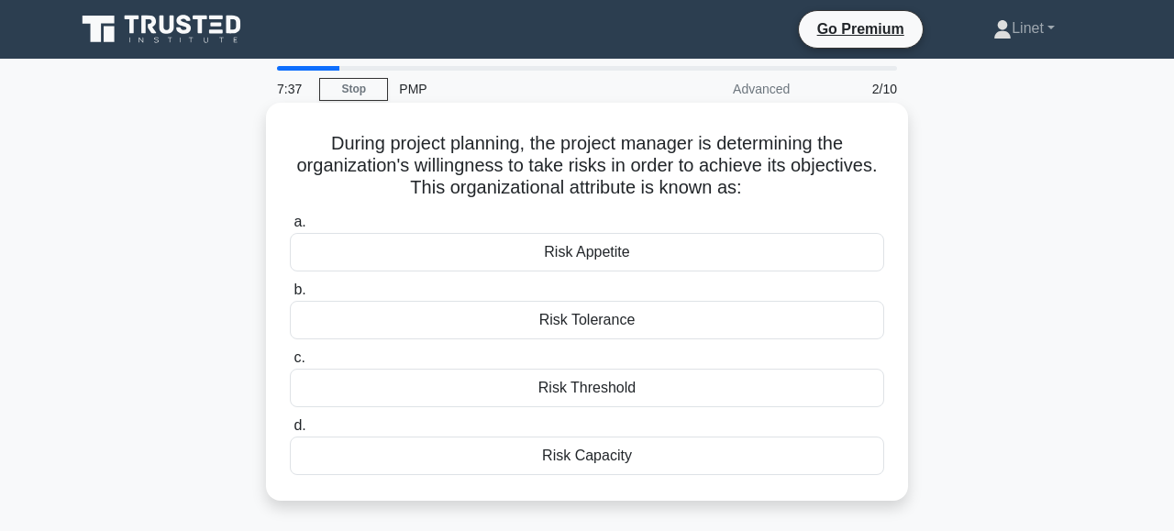
click at [641, 265] on div "Risk Appetite" at bounding box center [587, 252] width 594 height 39
click at [290, 228] on input "a. Risk Appetite" at bounding box center [290, 222] width 0 height 12
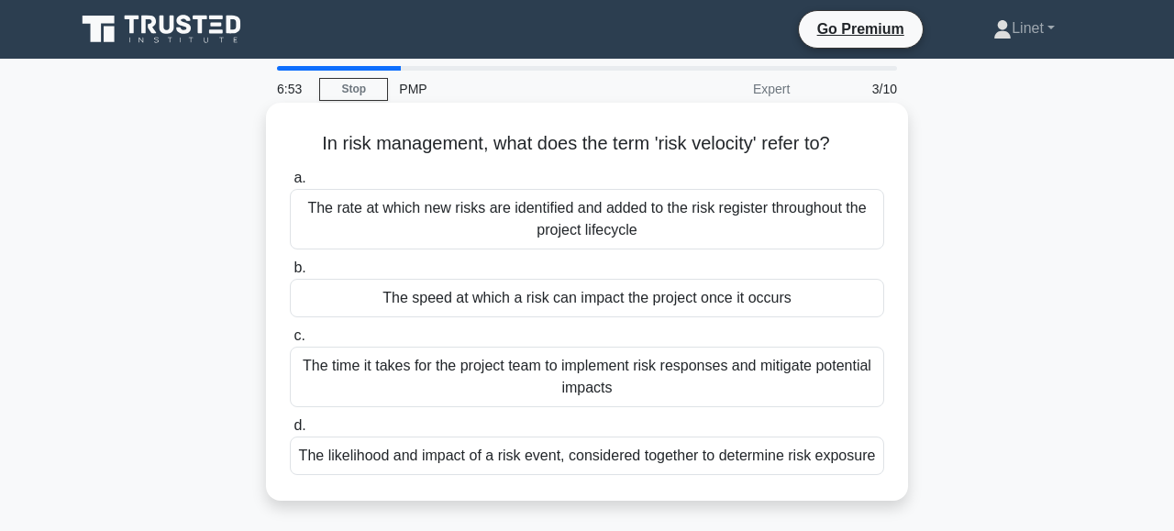
click at [727, 300] on div "The speed at which a risk can impact the project once it occurs" at bounding box center [587, 298] width 594 height 39
click at [290, 274] on input "b. The speed at which a risk can impact the project once it occurs" at bounding box center [290, 268] width 0 height 12
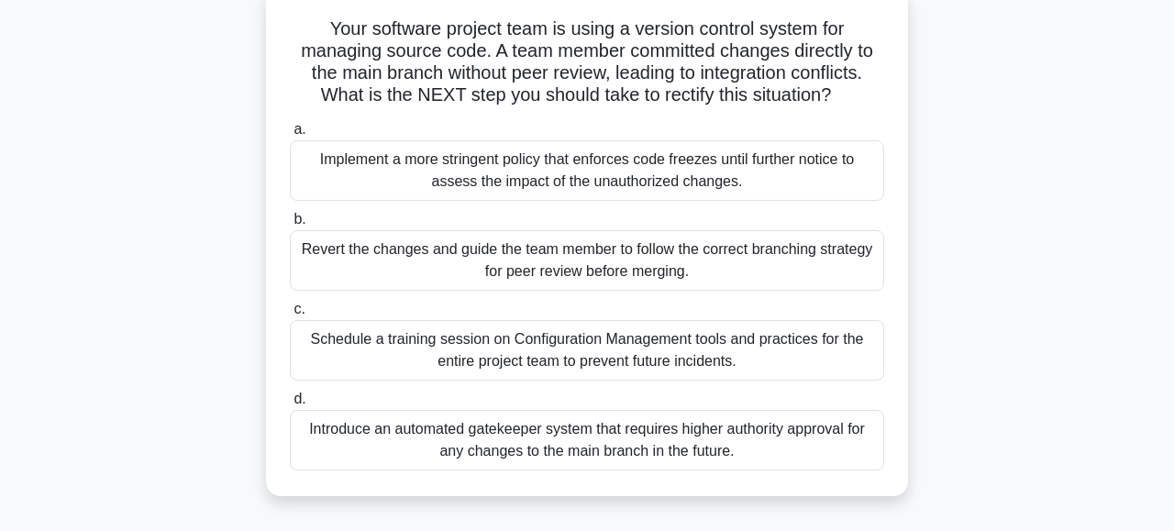
scroll to position [122, 0]
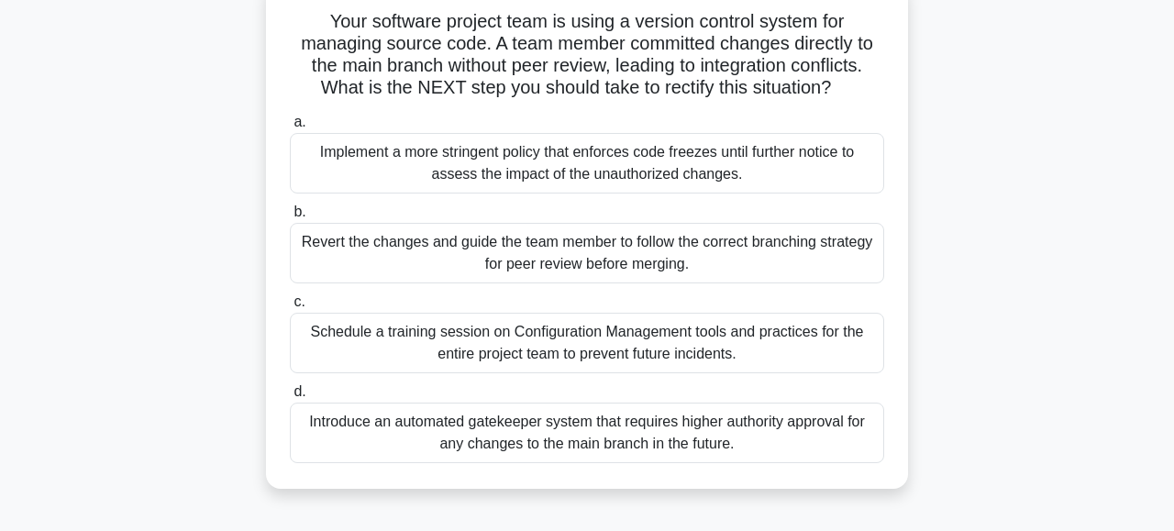
click at [665, 356] on div "Schedule a training session on Configuration Management tools and practices for…" at bounding box center [587, 343] width 594 height 61
click at [290, 308] on input "c. Schedule a training session on Configuration Management tools and practices …" at bounding box center [290, 302] width 0 height 12
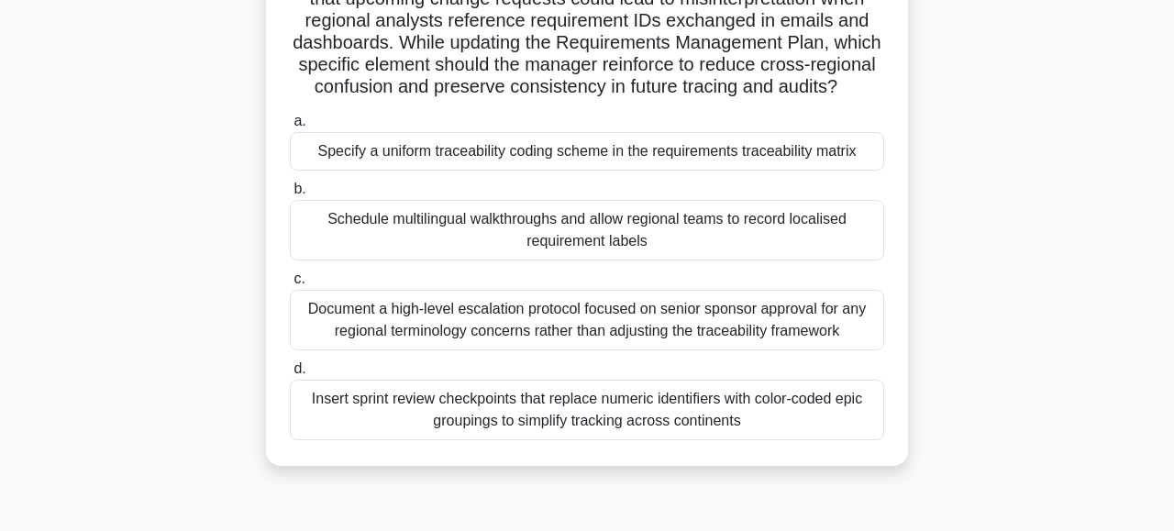
scroll to position [207, 0]
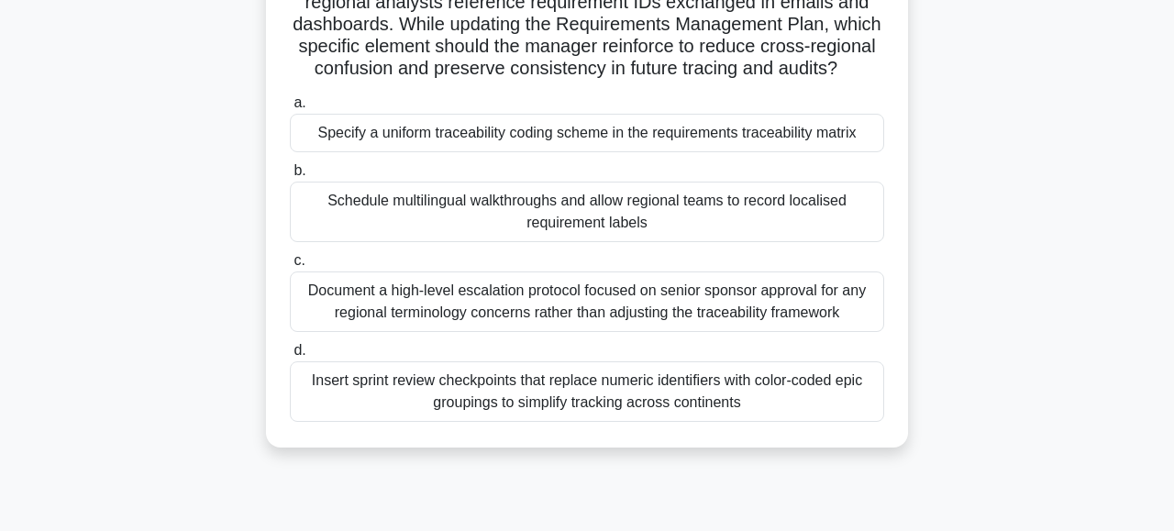
click at [646, 153] on div "a. Specify a uniform traceability coding scheme in the requirements traceabilit…" at bounding box center [587, 256] width 616 height 337
click at [657, 138] on div "Specify a uniform traceability coding scheme in the requirements traceability m…" at bounding box center [587, 133] width 594 height 39
click at [290, 109] on input "a. Specify a uniform traceability coding scheme in the requirements traceabilit…" at bounding box center [290, 103] width 0 height 12
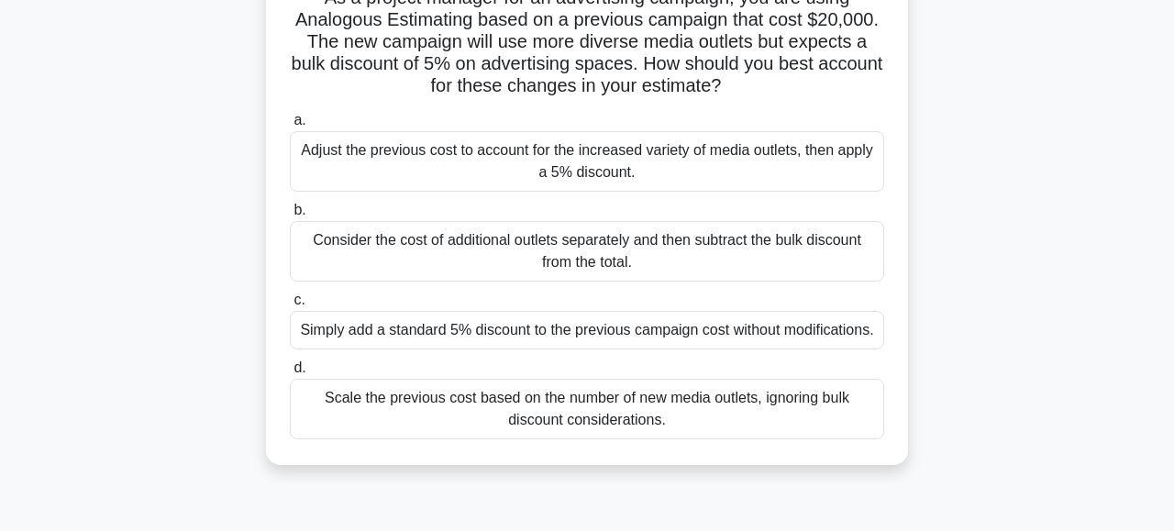
scroll to position [152, 0]
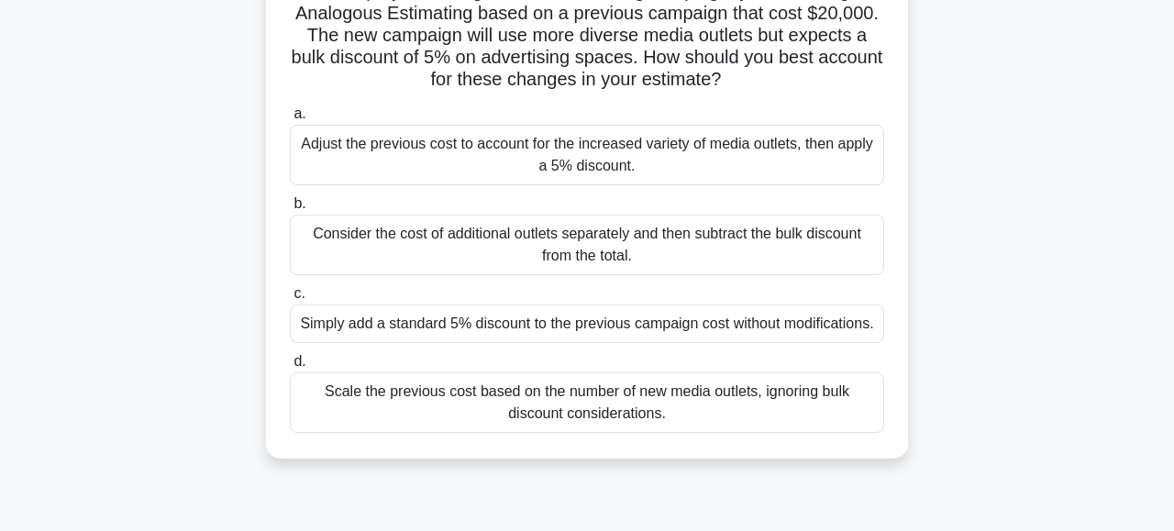
click at [569, 427] on div "Scale the previous cost based on the number of new media outlets, ignoring bulk…" at bounding box center [587, 402] width 594 height 61
click at [290, 368] on input "d. Scale the previous cost based on the number of new media outlets, ignoring b…" at bounding box center [290, 362] width 0 height 12
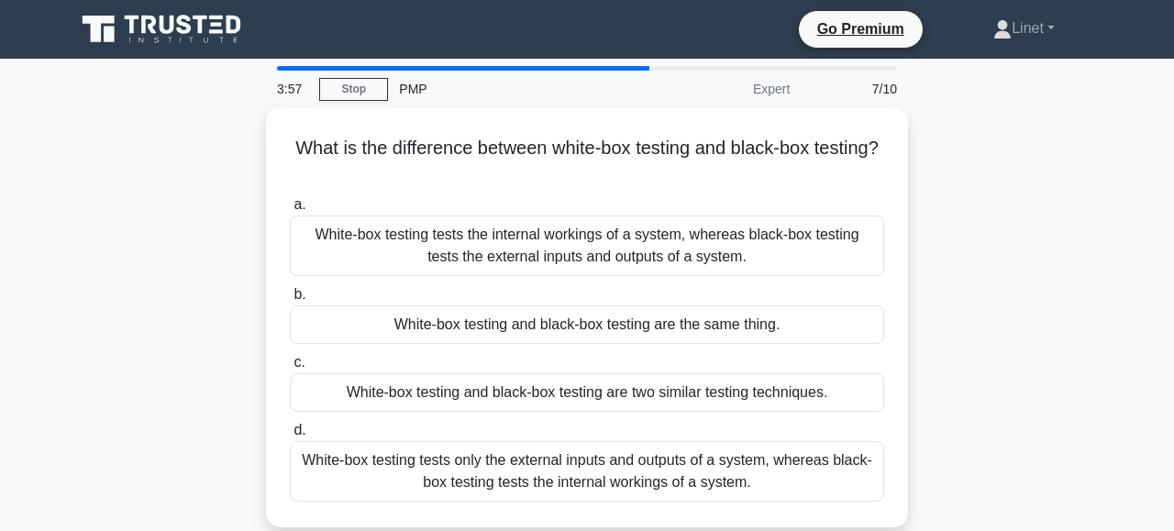
scroll to position [0, 0]
